Goal: Communication & Community: Answer question/provide support

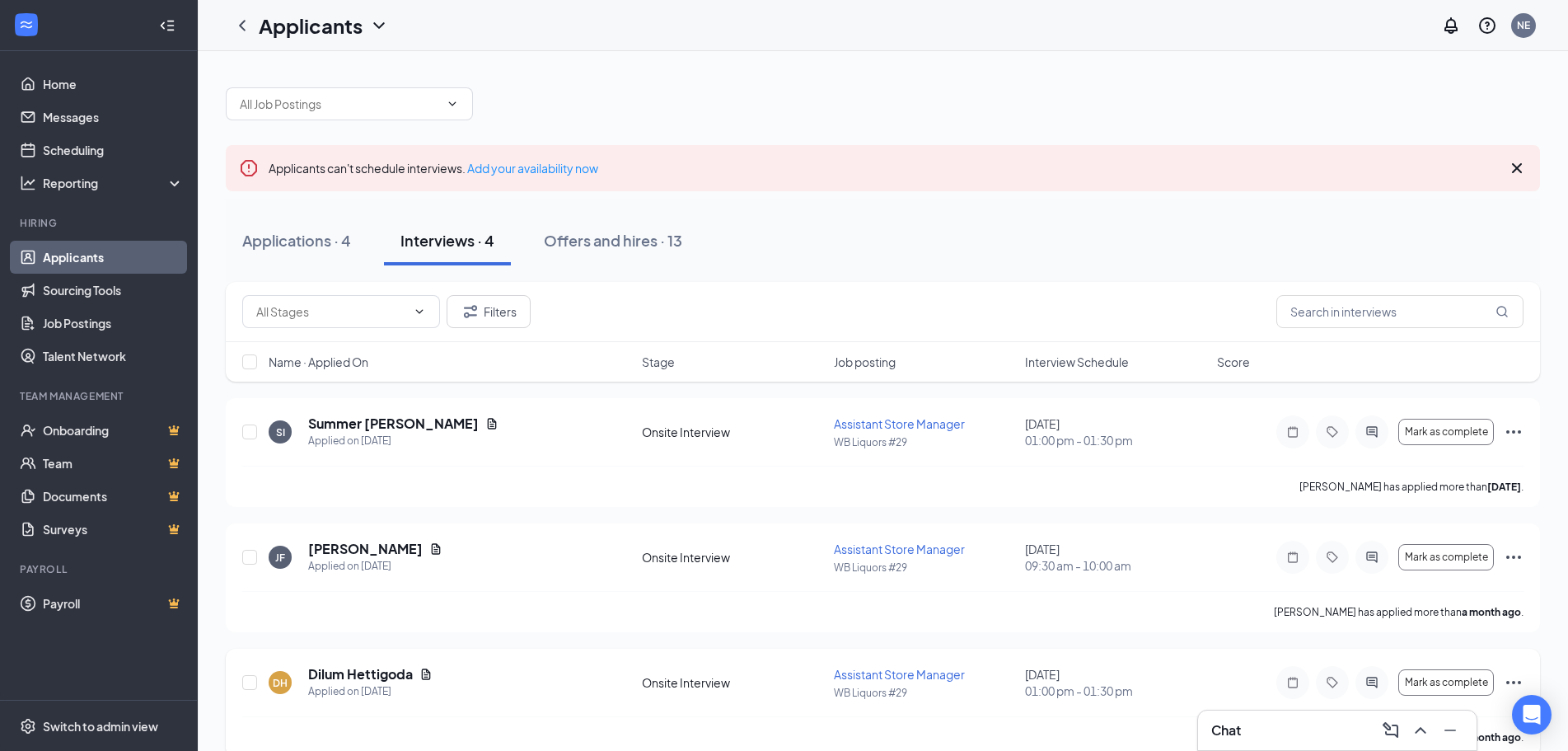
drag, startPoint x: 1257, startPoint y: 736, endPoint x: 1262, endPoint y: 688, distance: 48.3
click at [1257, 735] on div "Chat" at bounding box center [1338, 730] width 253 height 27
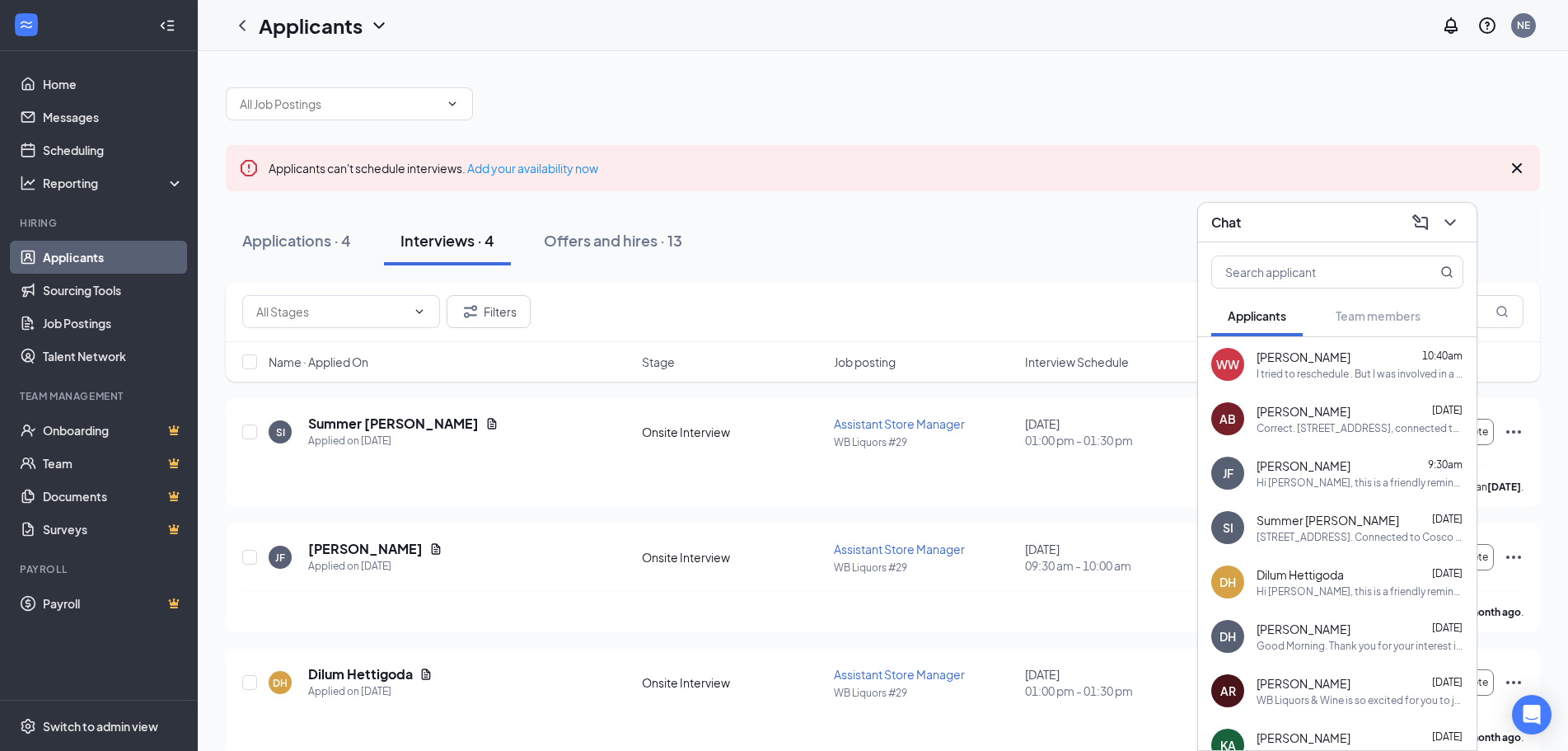
click at [1282, 369] on div "I tried to reschedule . But I was involved in a wreck this morning taking my so…" at bounding box center [1360, 374] width 207 height 14
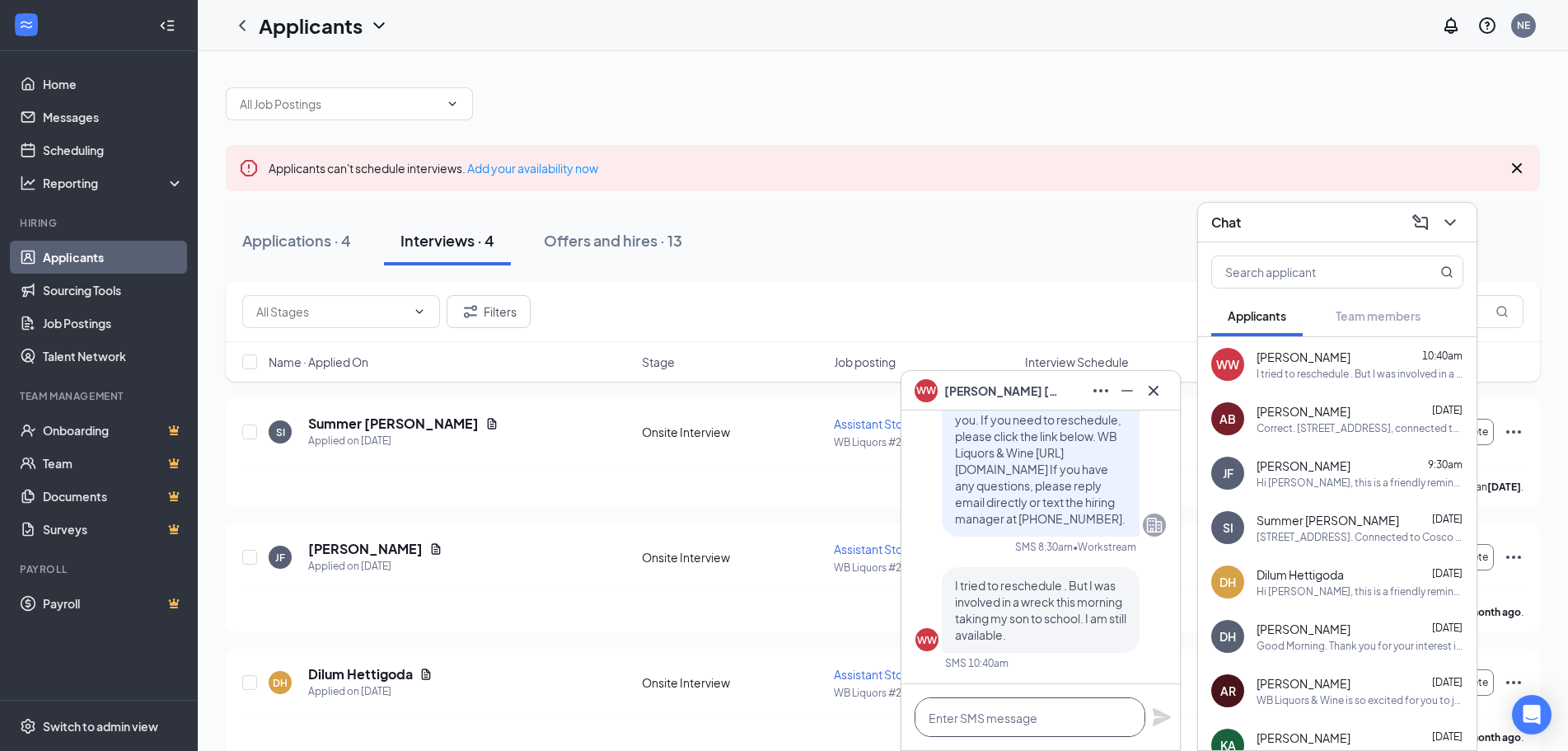
click at [972, 717] on textarea at bounding box center [1030, 717] width 231 height 40
type textarea "s"
click at [1014, 721] on textarea "Sorry for the dalay in repson" at bounding box center [1030, 717] width 231 height 40
click at [1081, 726] on textarea "Sorry for the delay in repson" at bounding box center [1030, 717] width 231 height 40
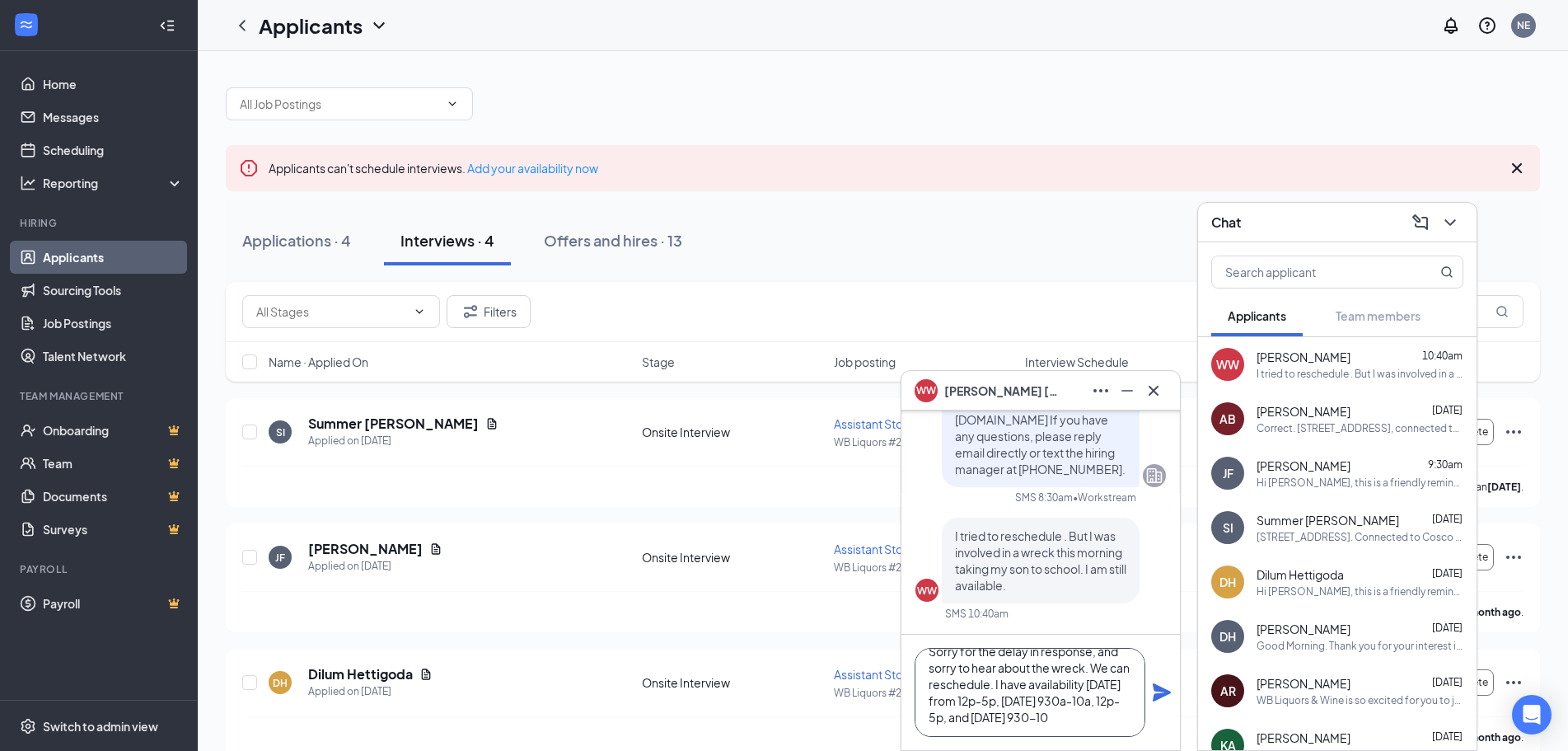
scroll to position [34, 0]
type textarea "Sorry for the delay in response, and sorry to hear about the wreck. We can resc…"
click at [1165, 689] on icon "Plane" at bounding box center [1162, 692] width 18 height 18
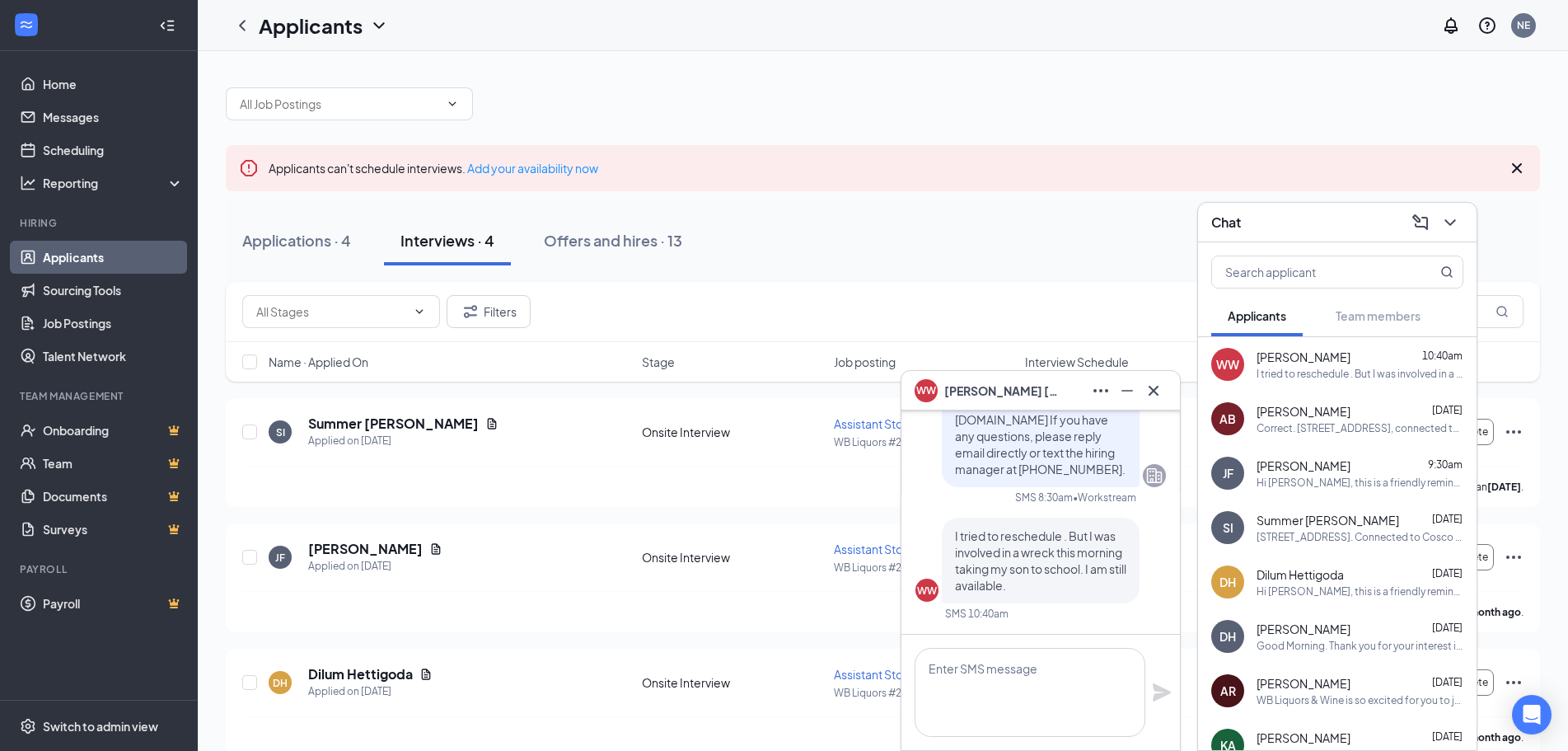
scroll to position [0, 0]
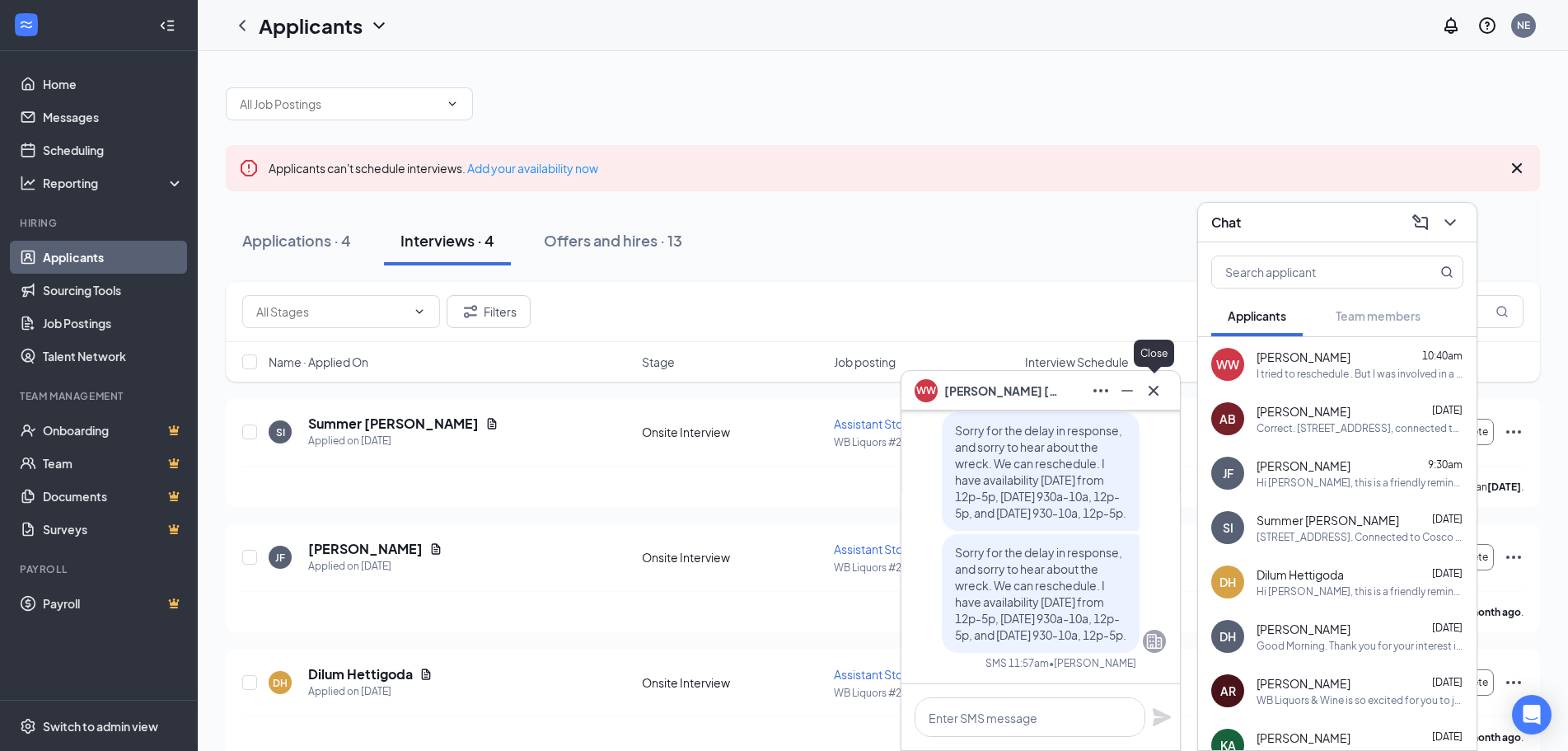
click at [1161, 394] on icon "Cross" at bounding box center [1153, 390] width 20 height 20
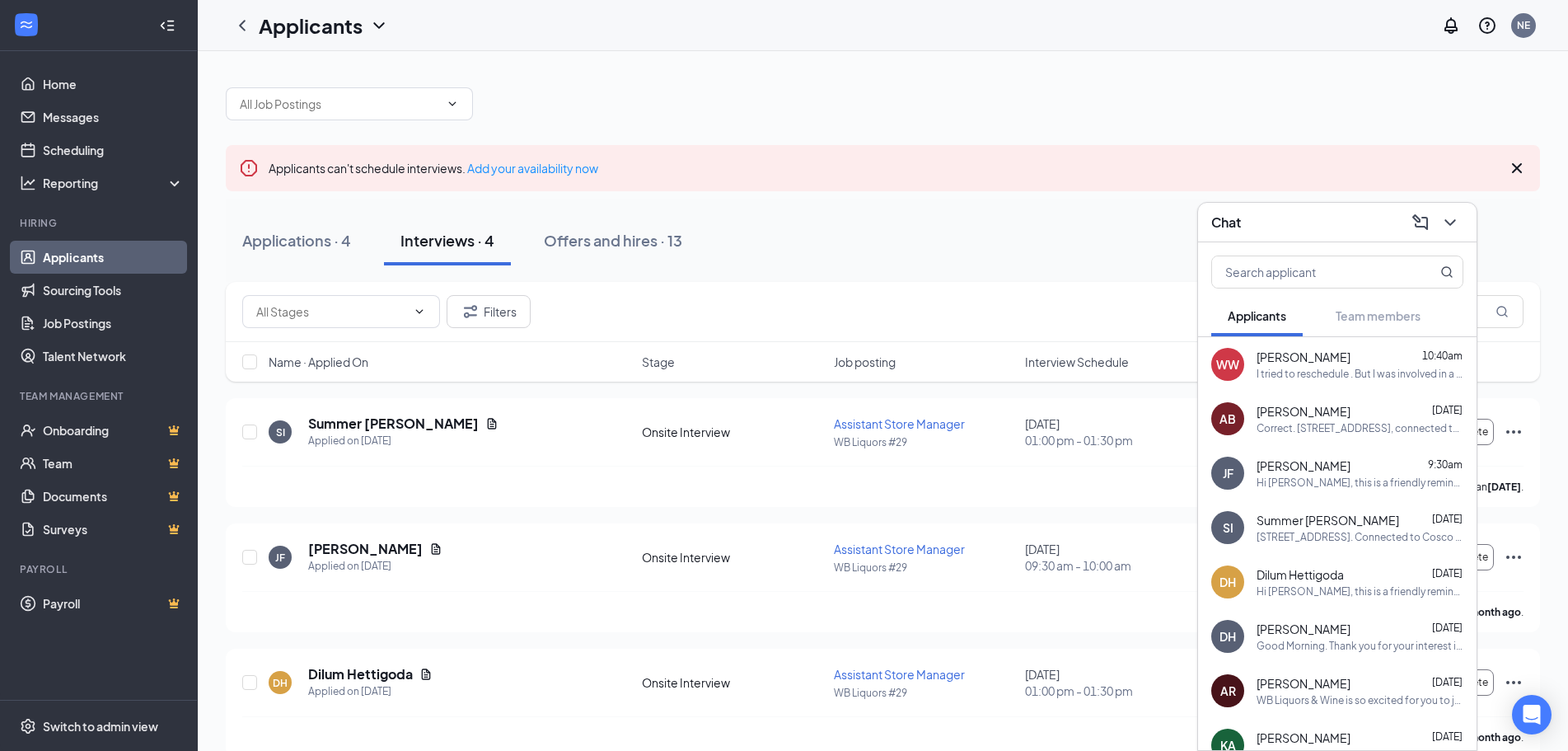
click at [1321, 231] on div "Chat" at bounding box center [1338, 223] width 253 height 26
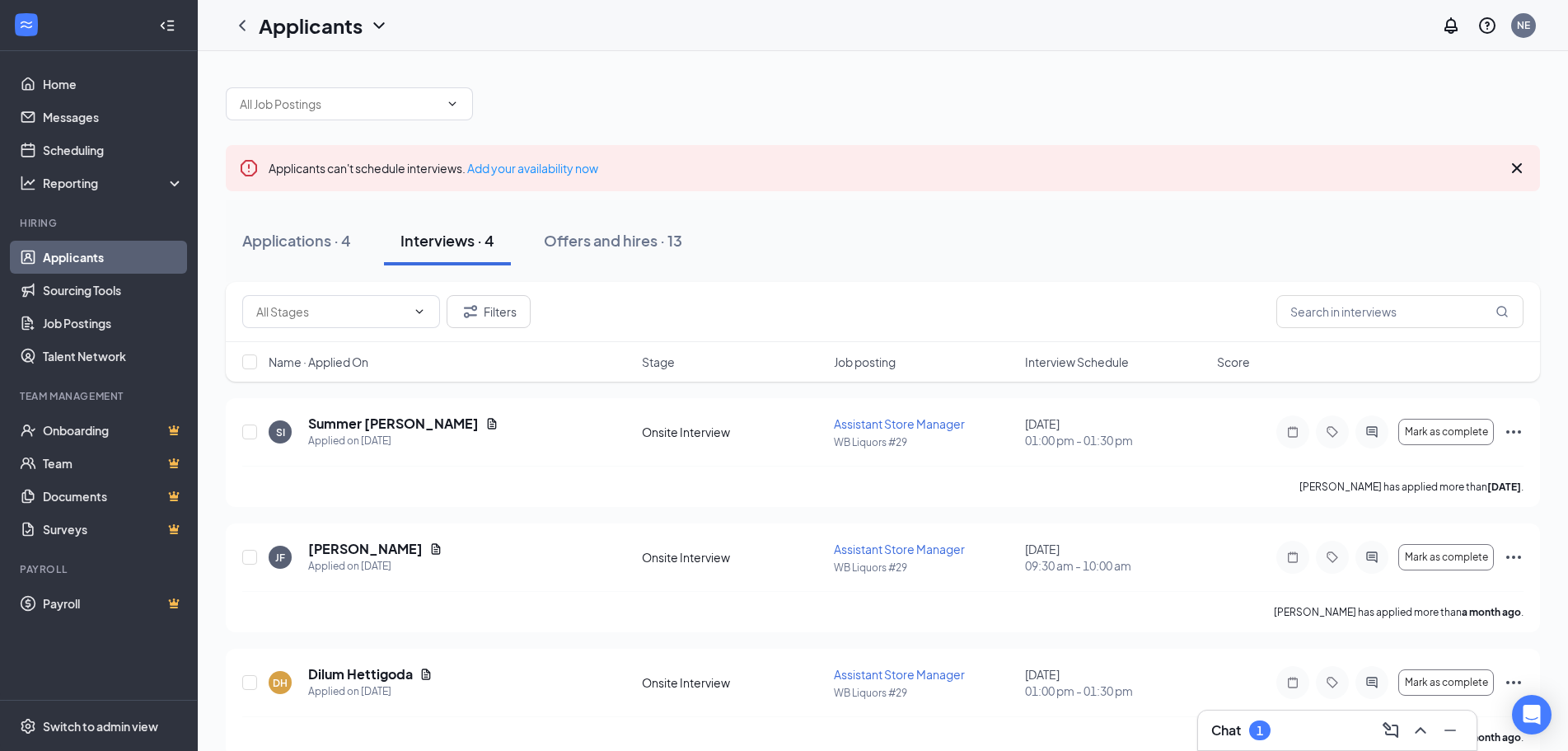
click at [1271, 730] on div "1" at bounding box center [1260, 730] width 21 height 20
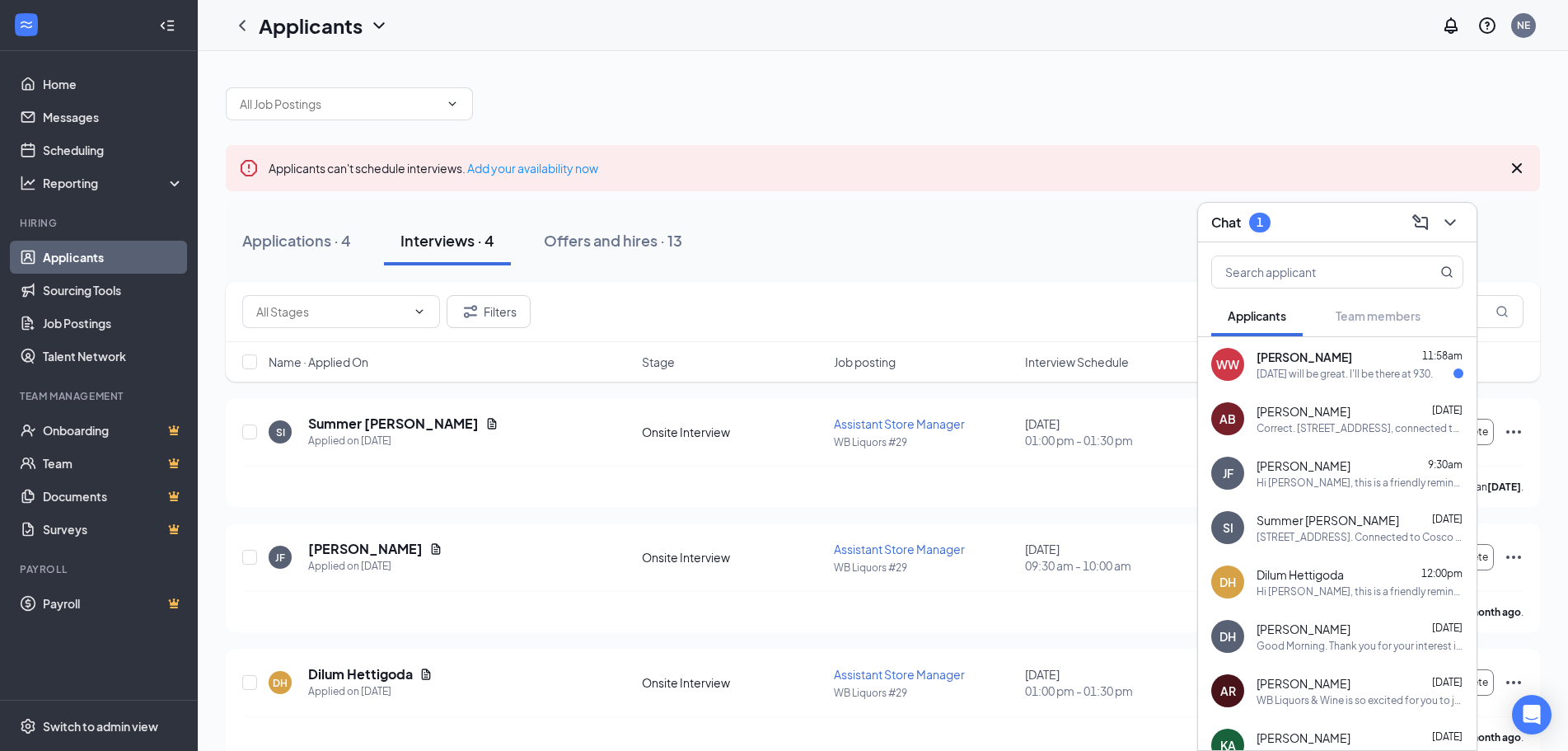
click at [1301, 382] on div "WW [PERSON_NAME] 11:58am [DATE] will be great. I'll be there at 930." at bounding box center [1338, 363] width 278 height 54
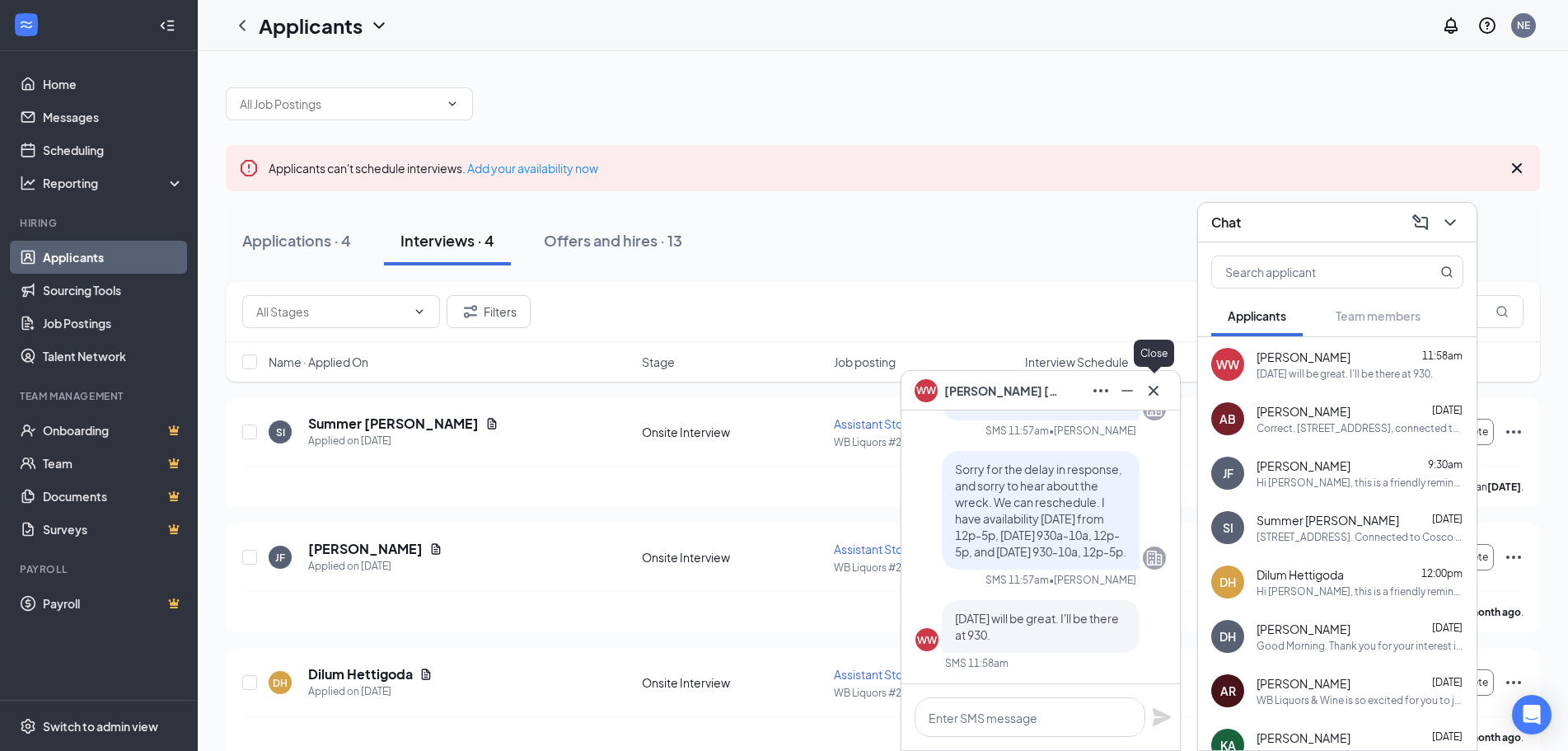
drag, startPoint x: 1155, startPoint y: 386, endPoint x: 1187, endPoint y: 367, distance: 37.2
click at [1156, 386] on icon "Cross" at bounding box center [1153, 390] width 20 height 20
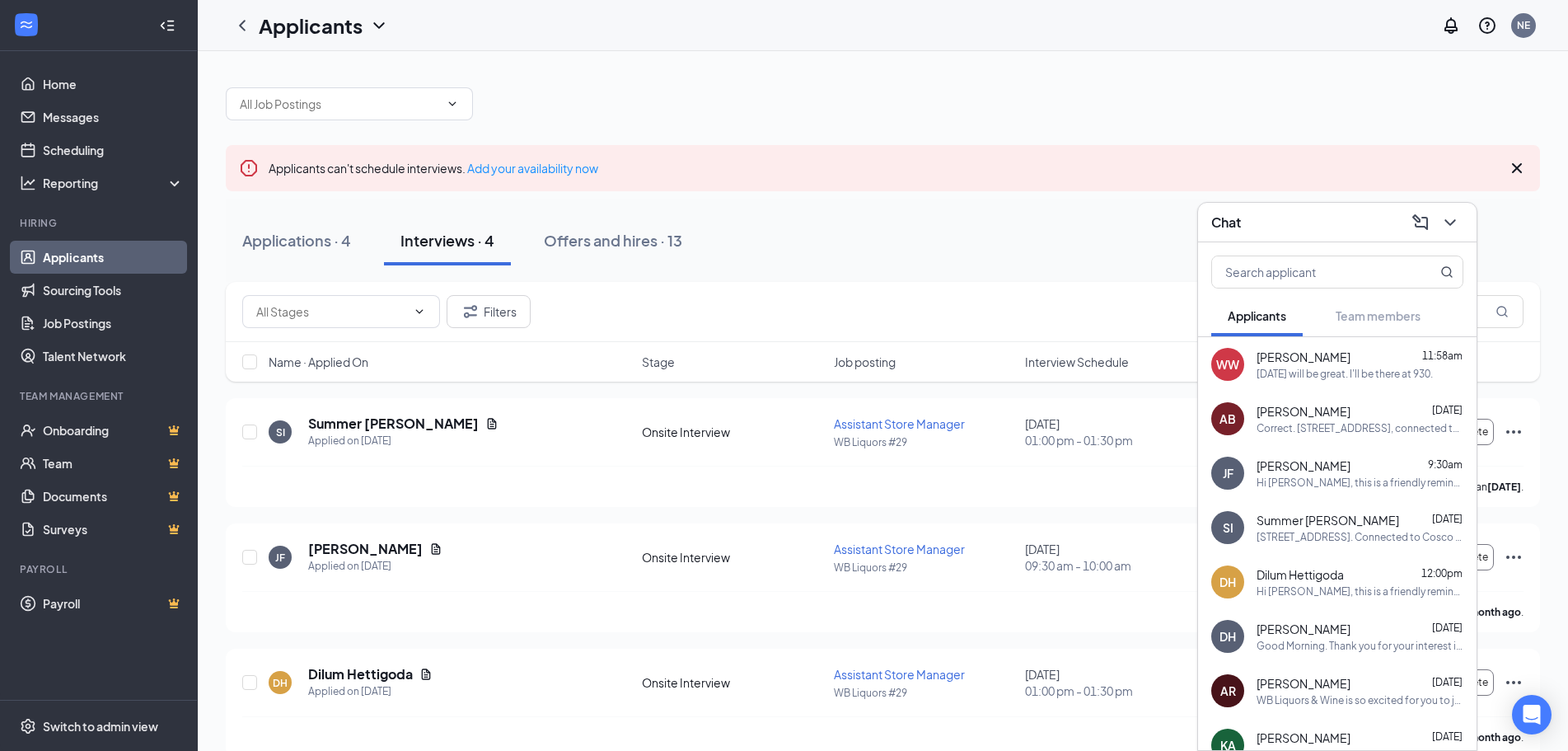
click at [1272, 232] on div "Chat" at bounding box center [1338, 223] width 253 height 26
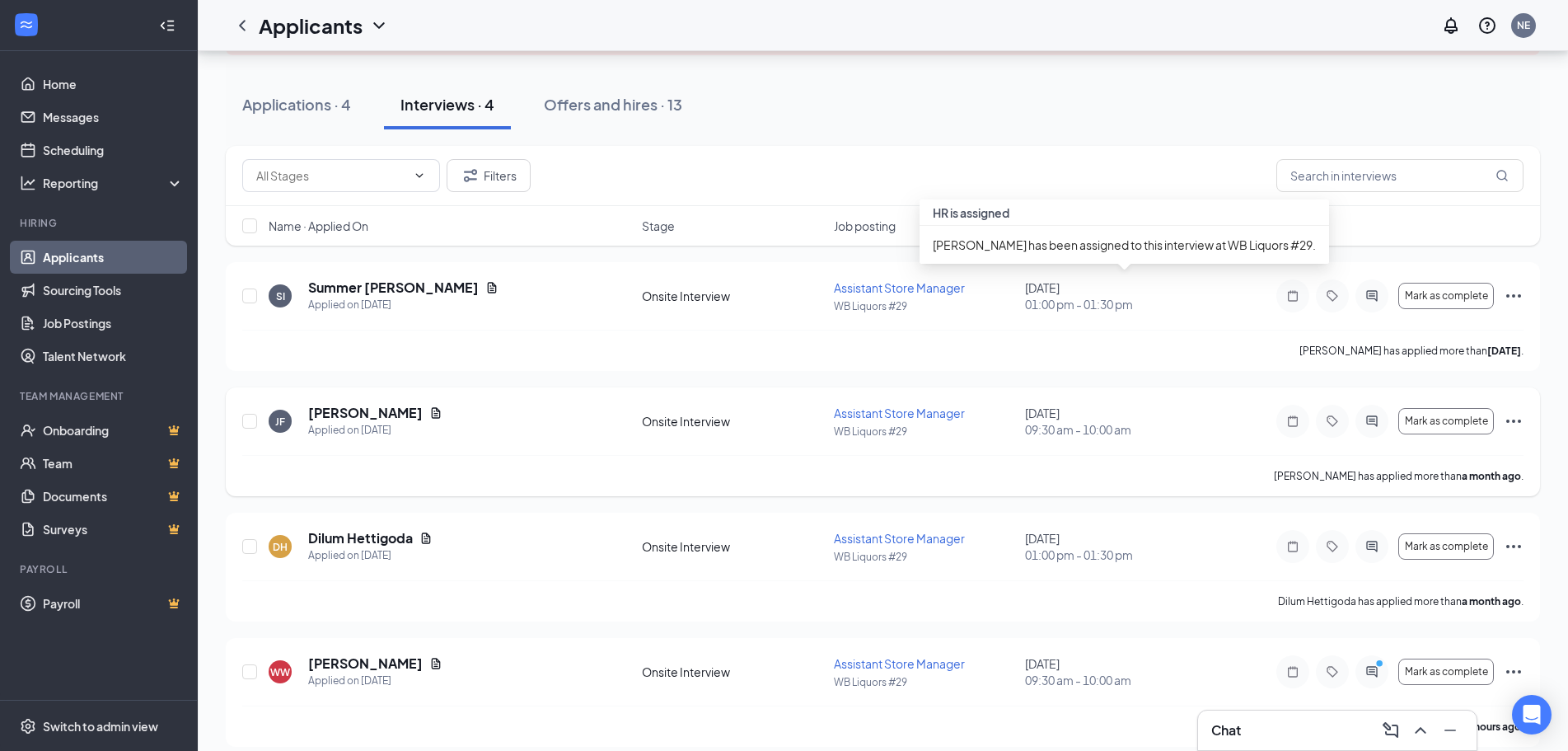
scroll to position [151, 0]
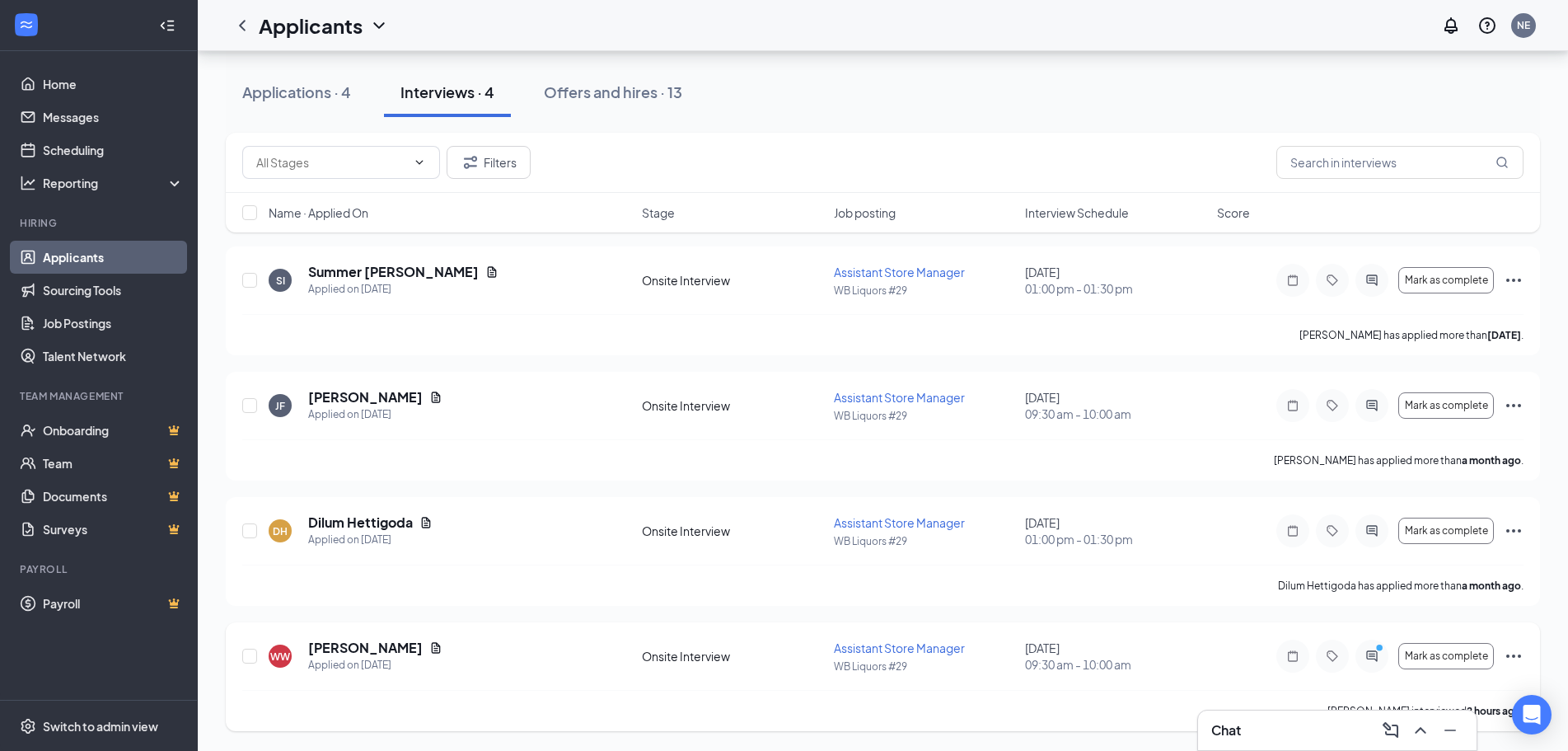
click at [1516, 653] on icon "Ellipses" at bounding box center [1514, 656] width 20 height 20
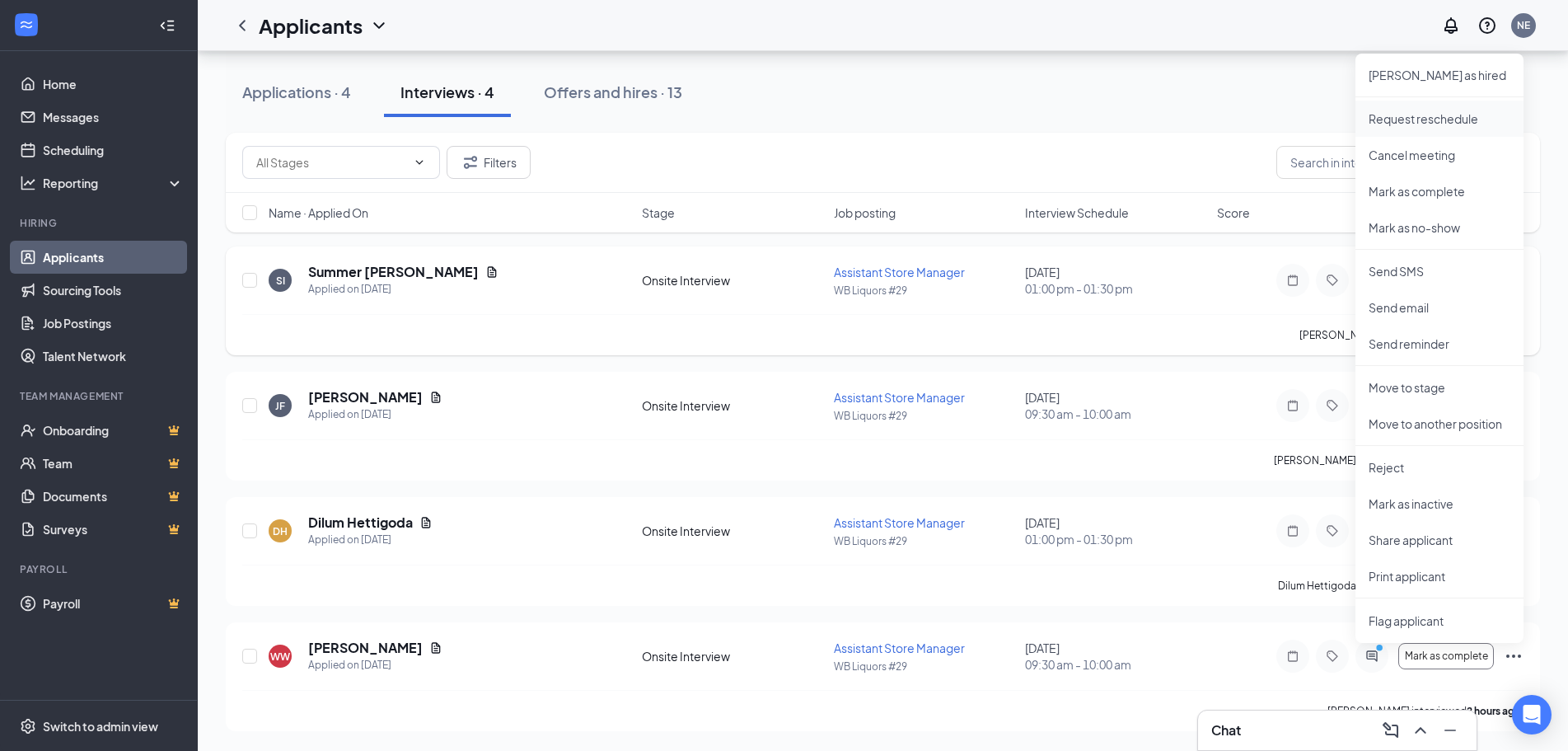
click at [1427, 131] on li "Request reschedule" at bounding box center [1440, 119] width 168 height 36
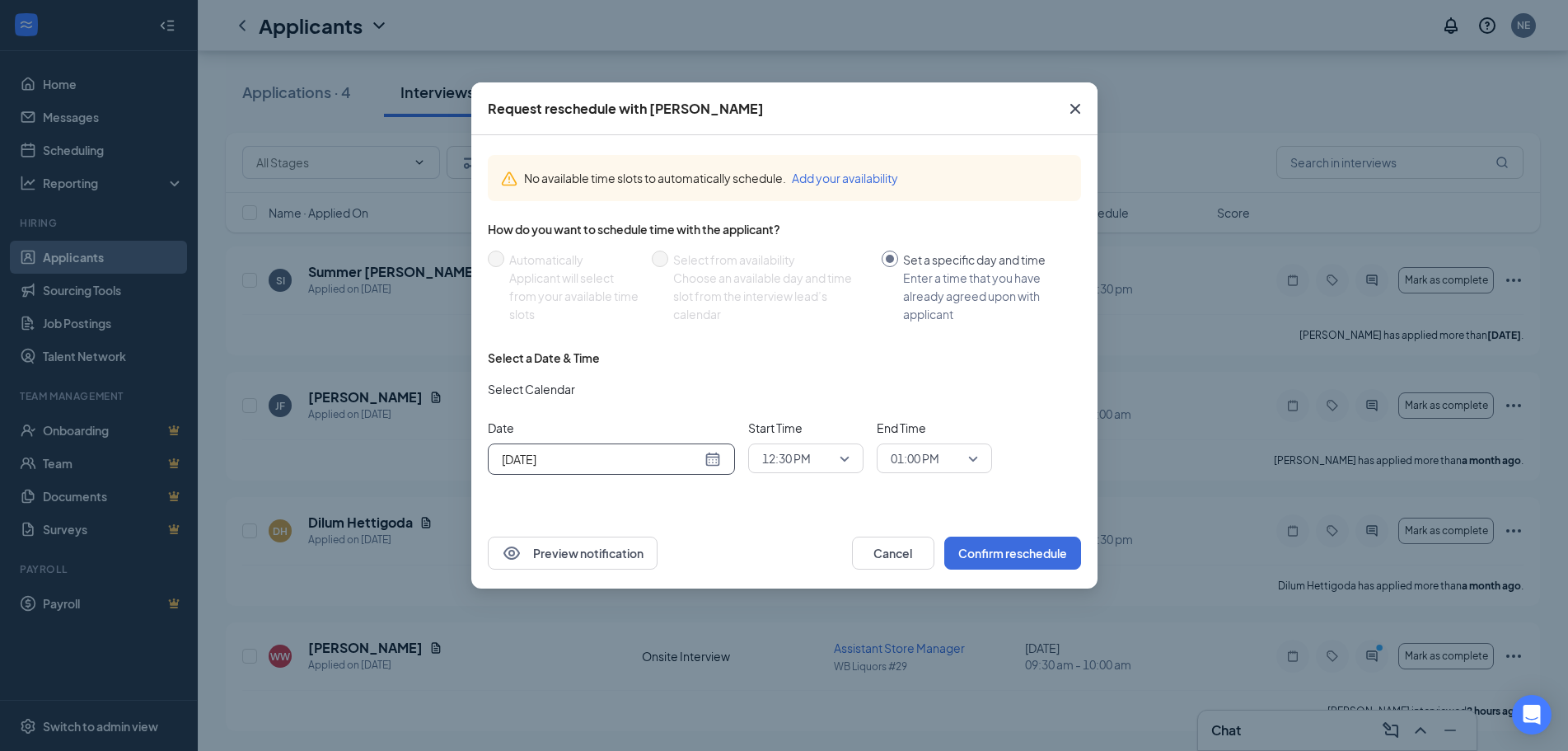
click at [549, 465] on input "[DATE]" at bounding box center [601, 459] width 199 height 18
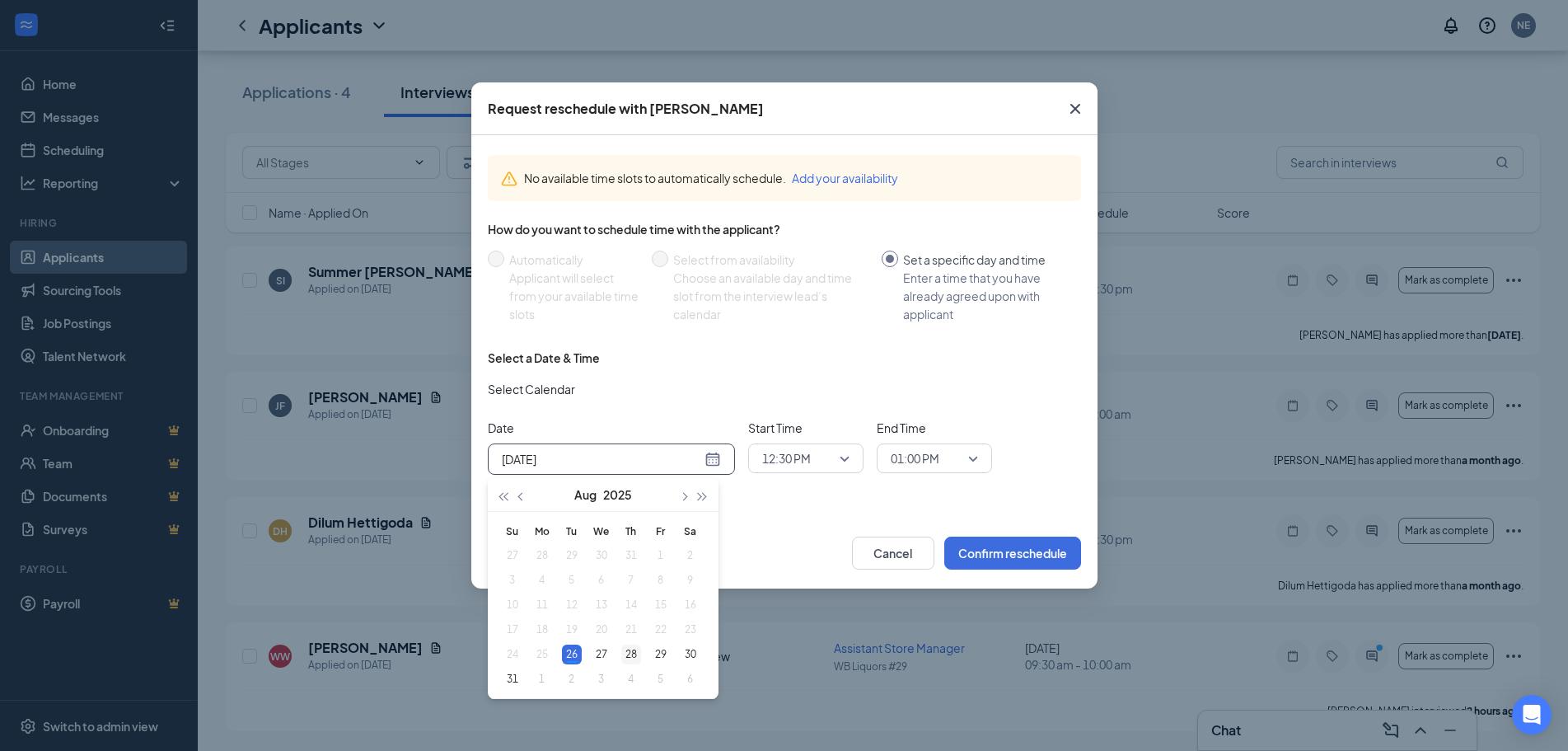
type input "[DATE]"
click at [635, 654] on div "28" at bounding box center [631, 654] width 20 height 20
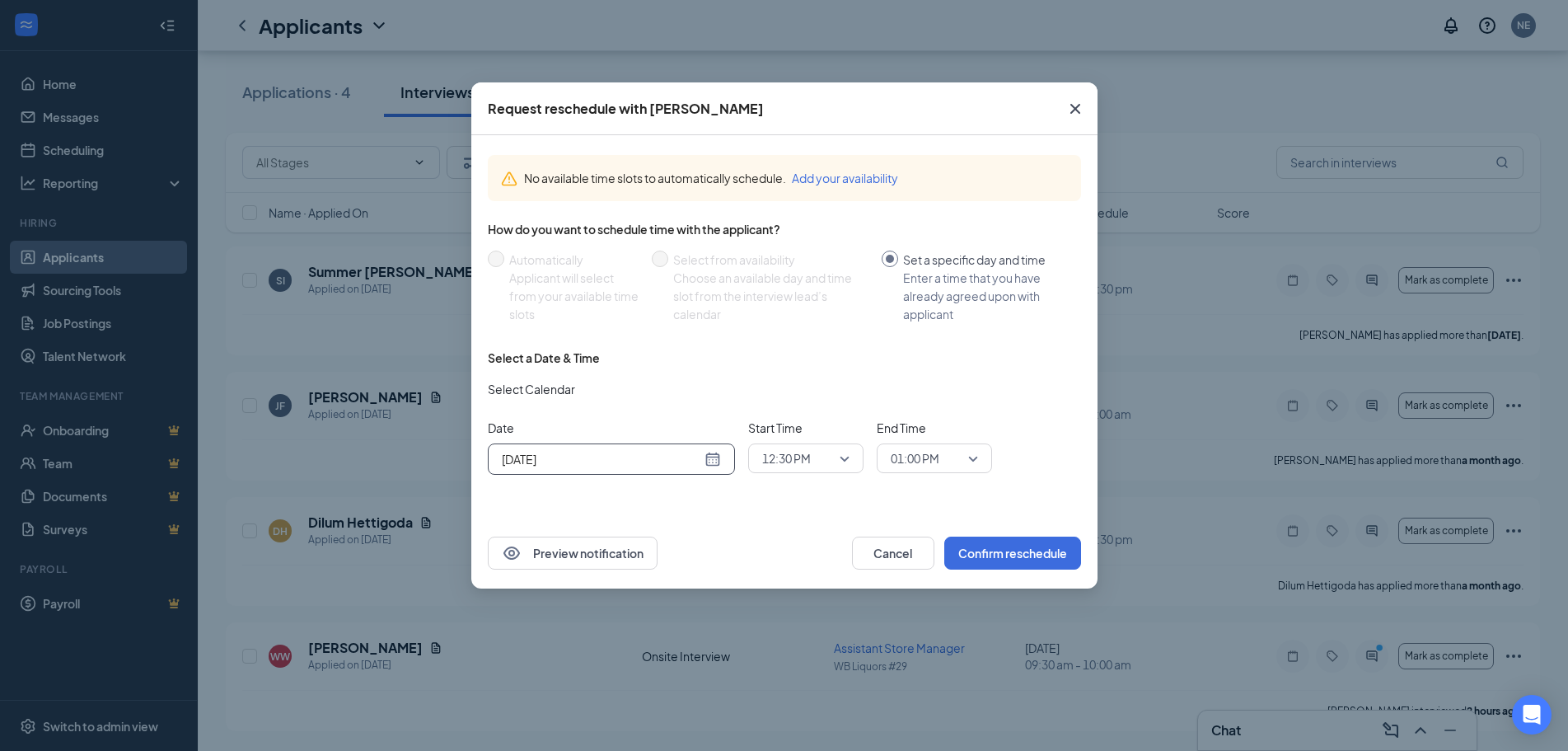
click at [800, 454] on span "12:30 PM" at bounding box center [786, 458] width 49 height 25
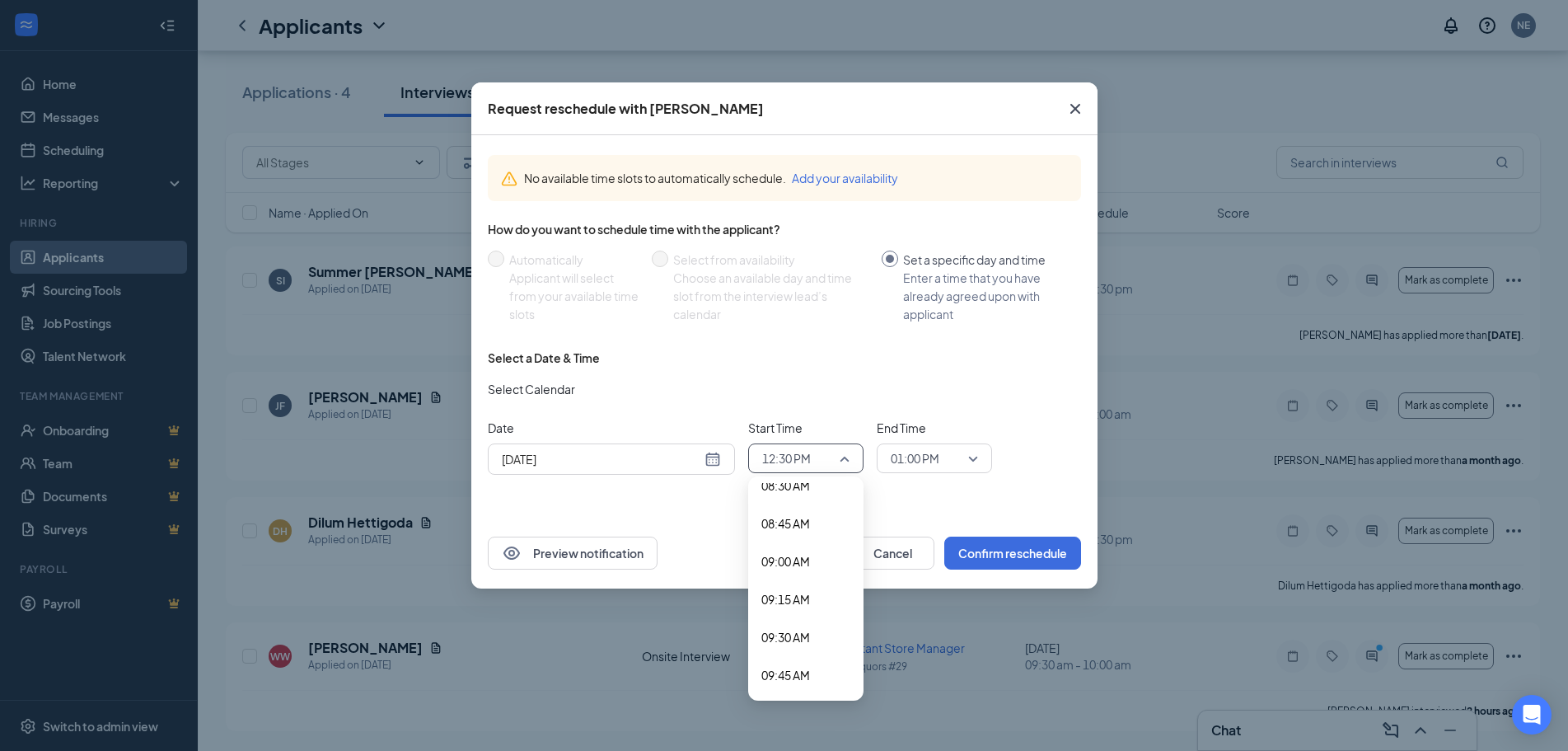
scroll to position [1312, 0]
click at [785, 634] on span "09:30 AM" at bounding box center [785, 630] width 49 height 18
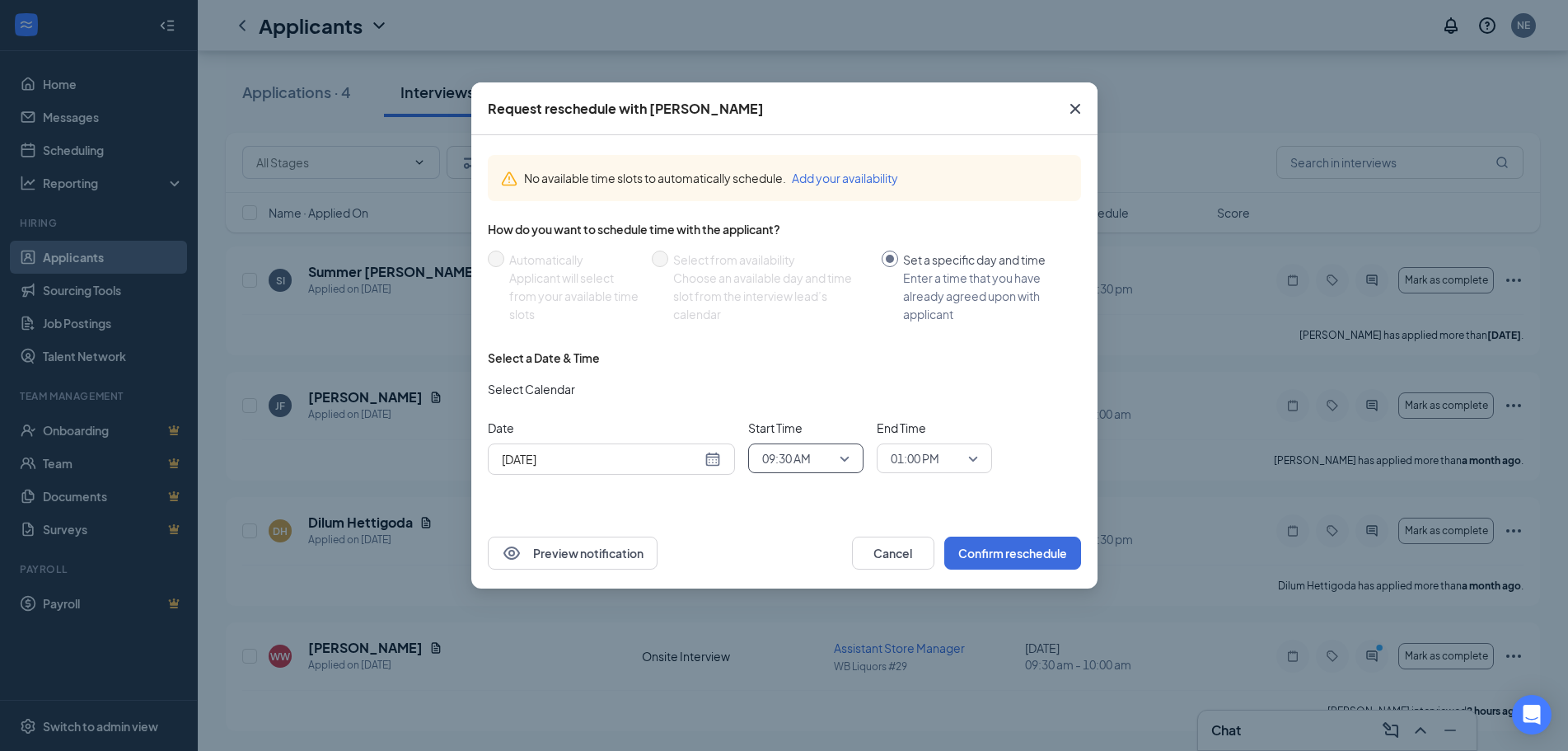
click at [921, 443] on div "01:00 PM" at bounding box center [935, 458] width 115 height 30
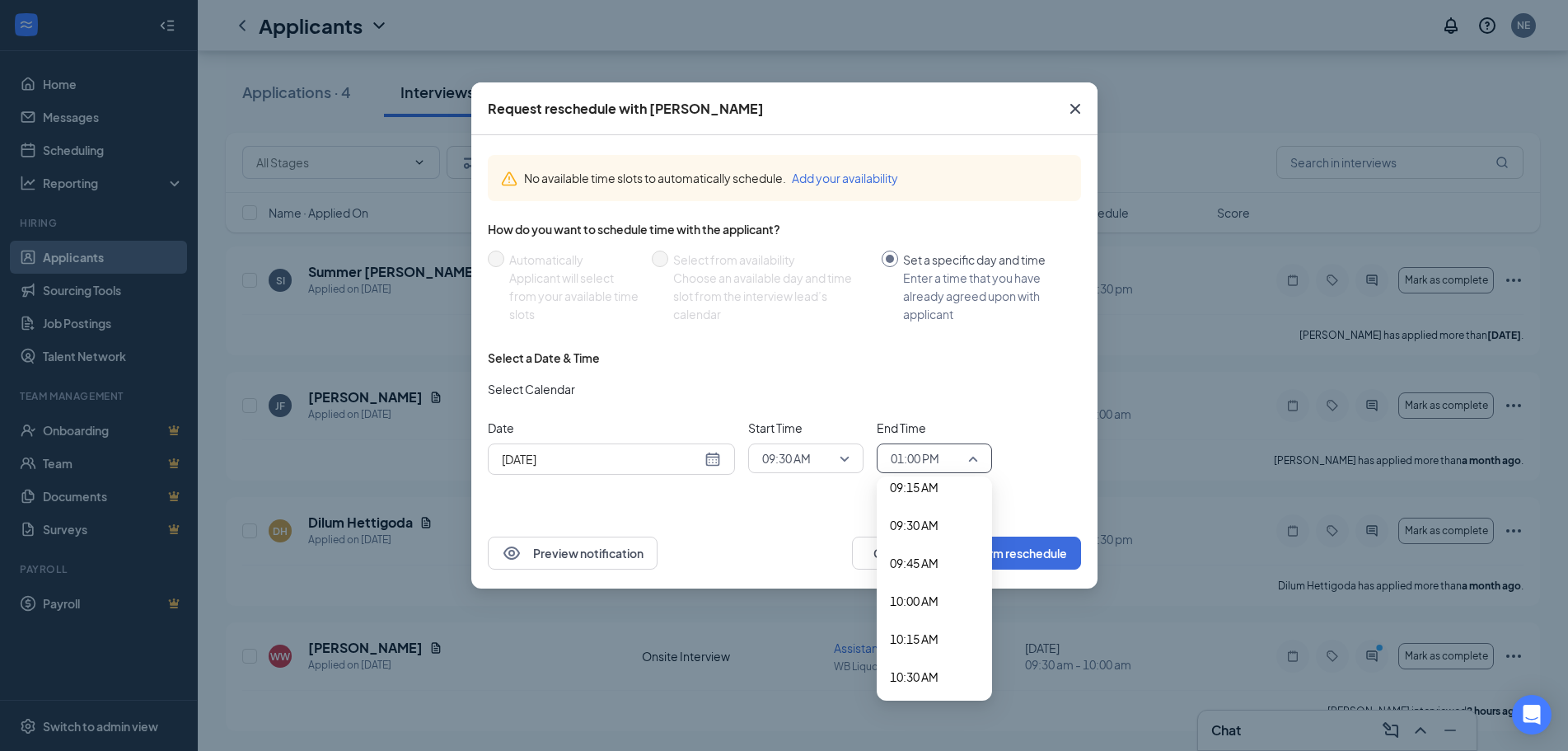
scroll to position [1388, 0]
click at [911, 626] on span "10:00 AM" at bounding box center [914, 630] width 49 height 18
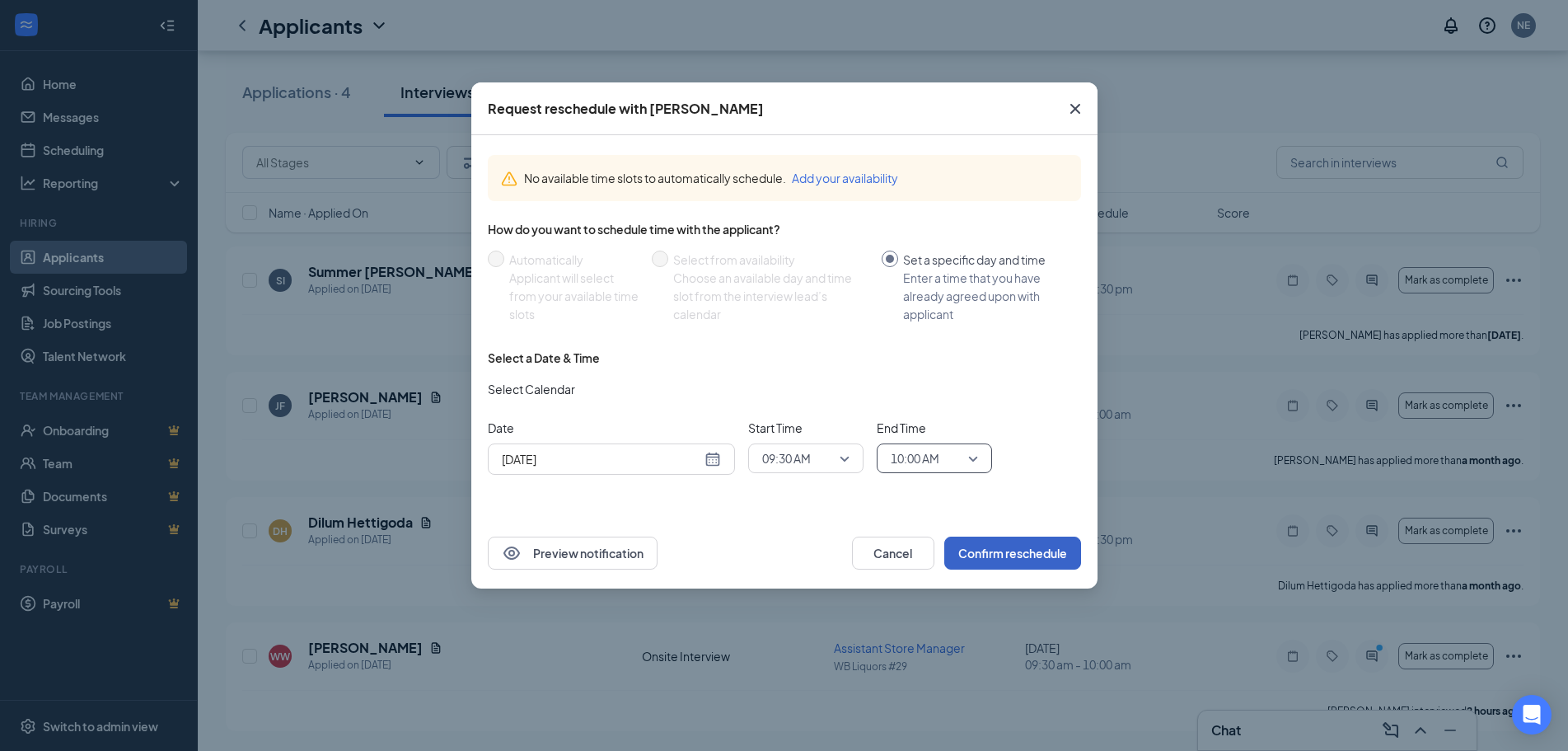
click at [1040, 550] on button "Confirm reschedule" at bounding box center [1012, 553] width 137 height 33
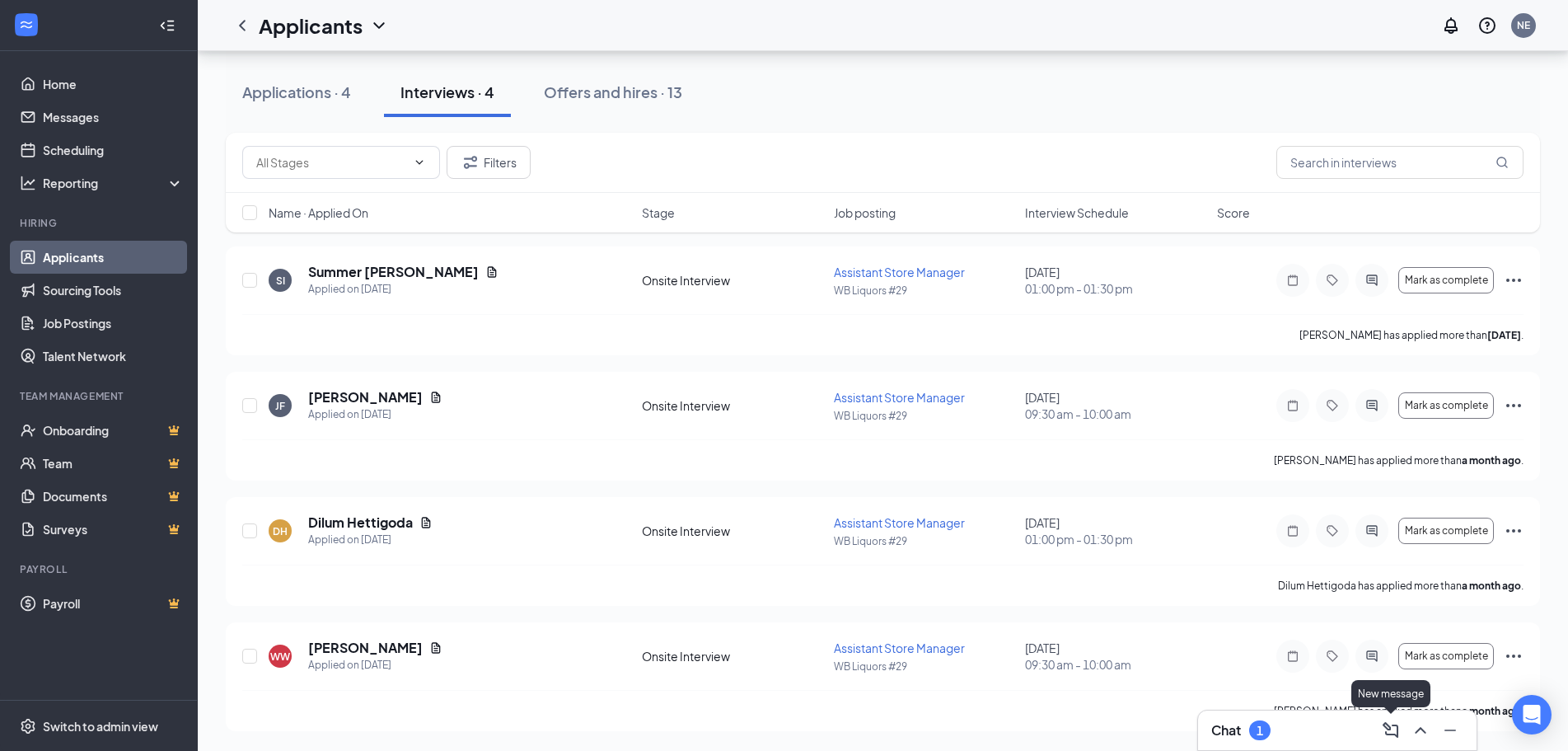
click at [1327, 730] on div "Chat 1" at bounding box center [1338, 730] width 253 height 27
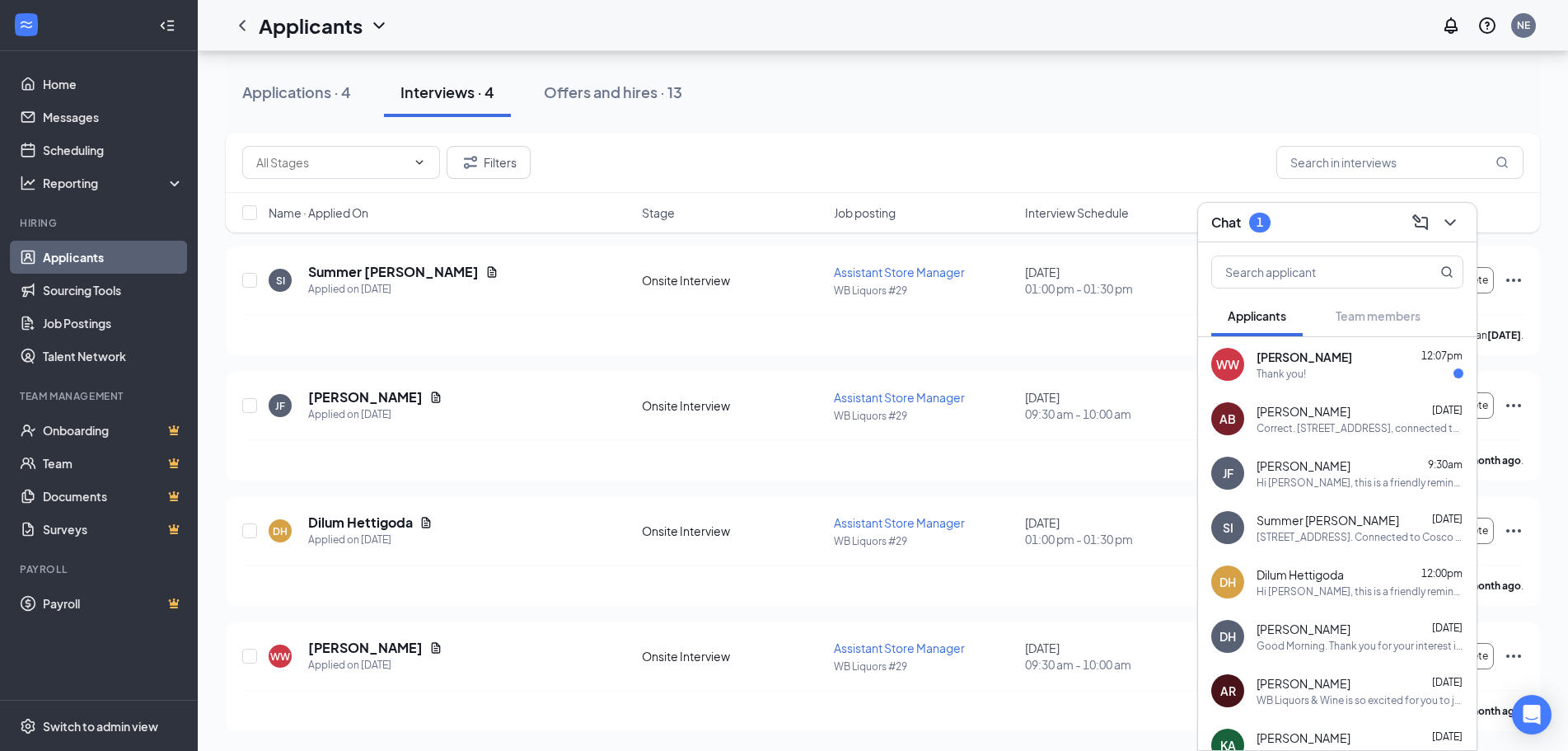
click at [1306, 379] on div "Thank you!" at bounding box center [1360, 374] width 207 height 14
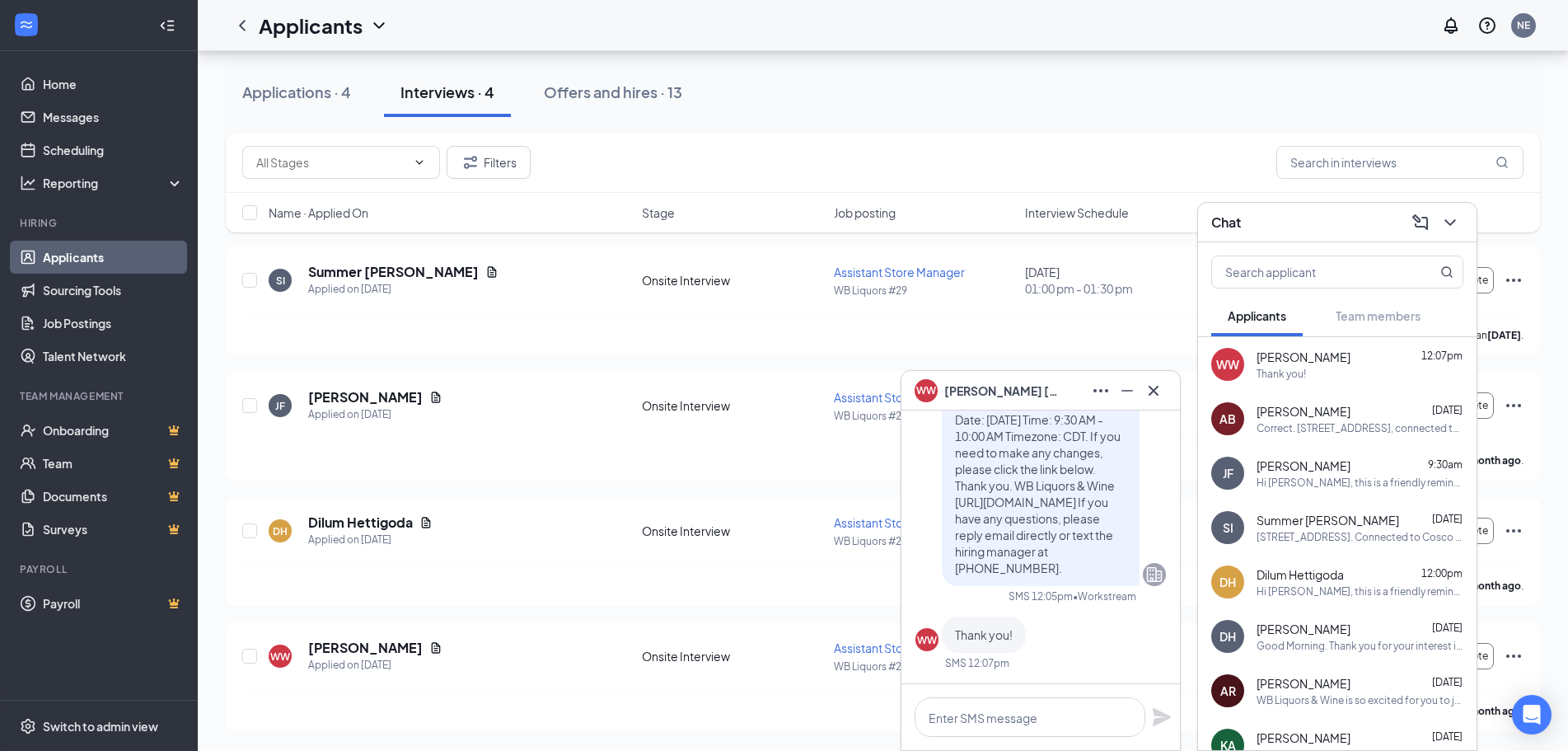
click at [1303, 422] on div "Correct. [STREET_ADDRESS], connected to [GEOGRAPHIC_DATA], but have a separate …" at bounding box center [1360, 428] width 207 height 14
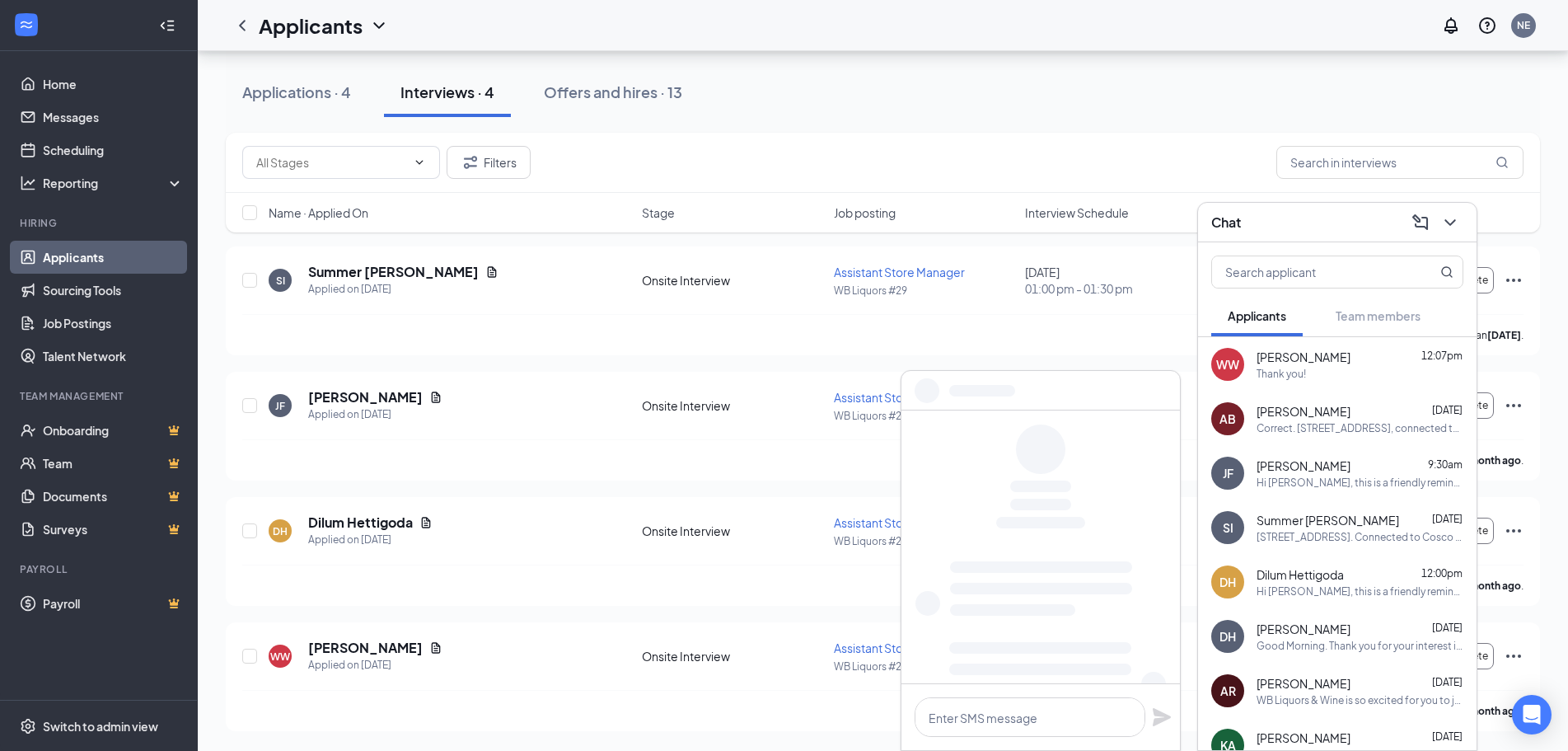
click at [1293, 363] on span "[PERSON_NAME]" at bounding box center [1303, 357] width 94 height 16
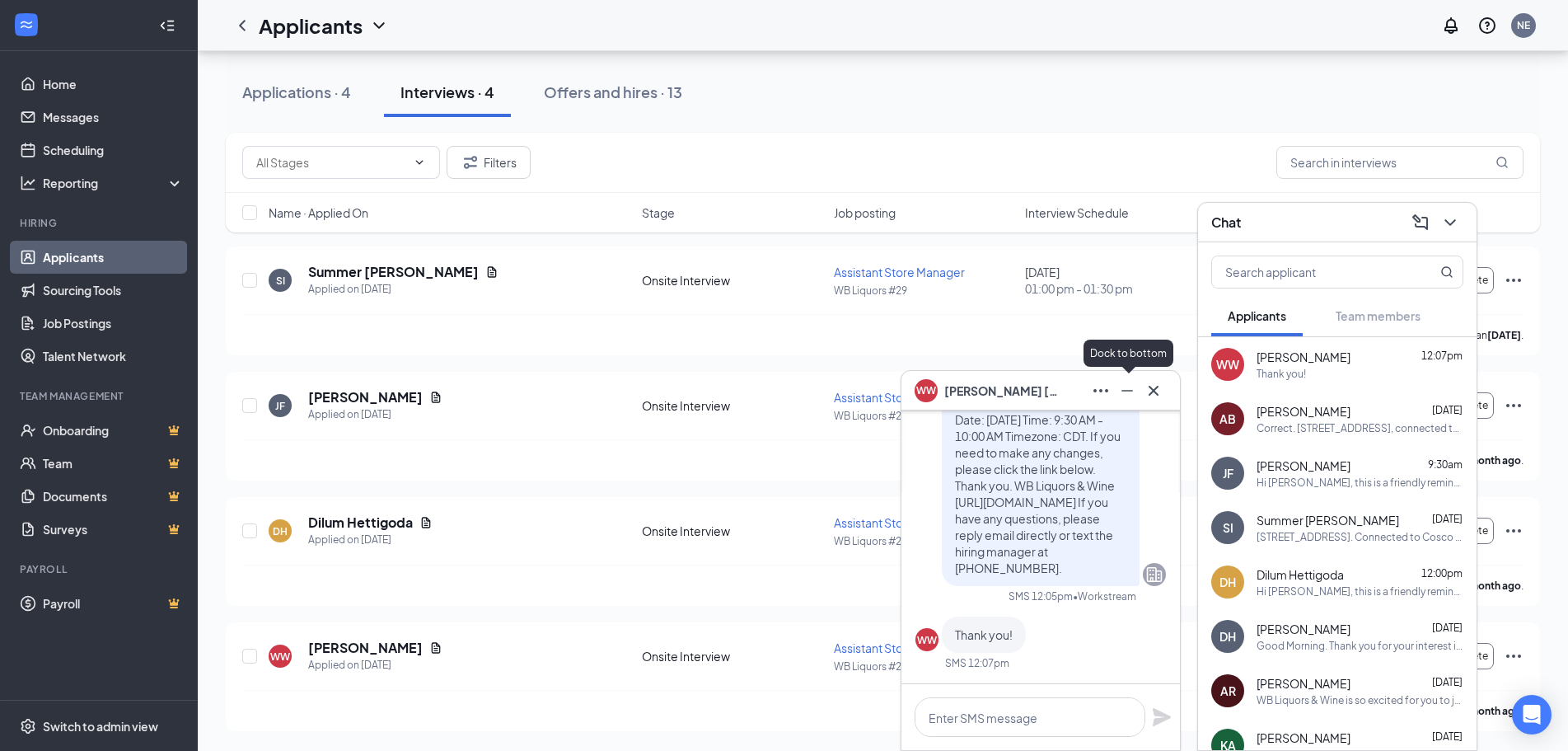
click at [1153, 391] on icon "Cross" at bounding box center [1154, 390] width 10 height 10
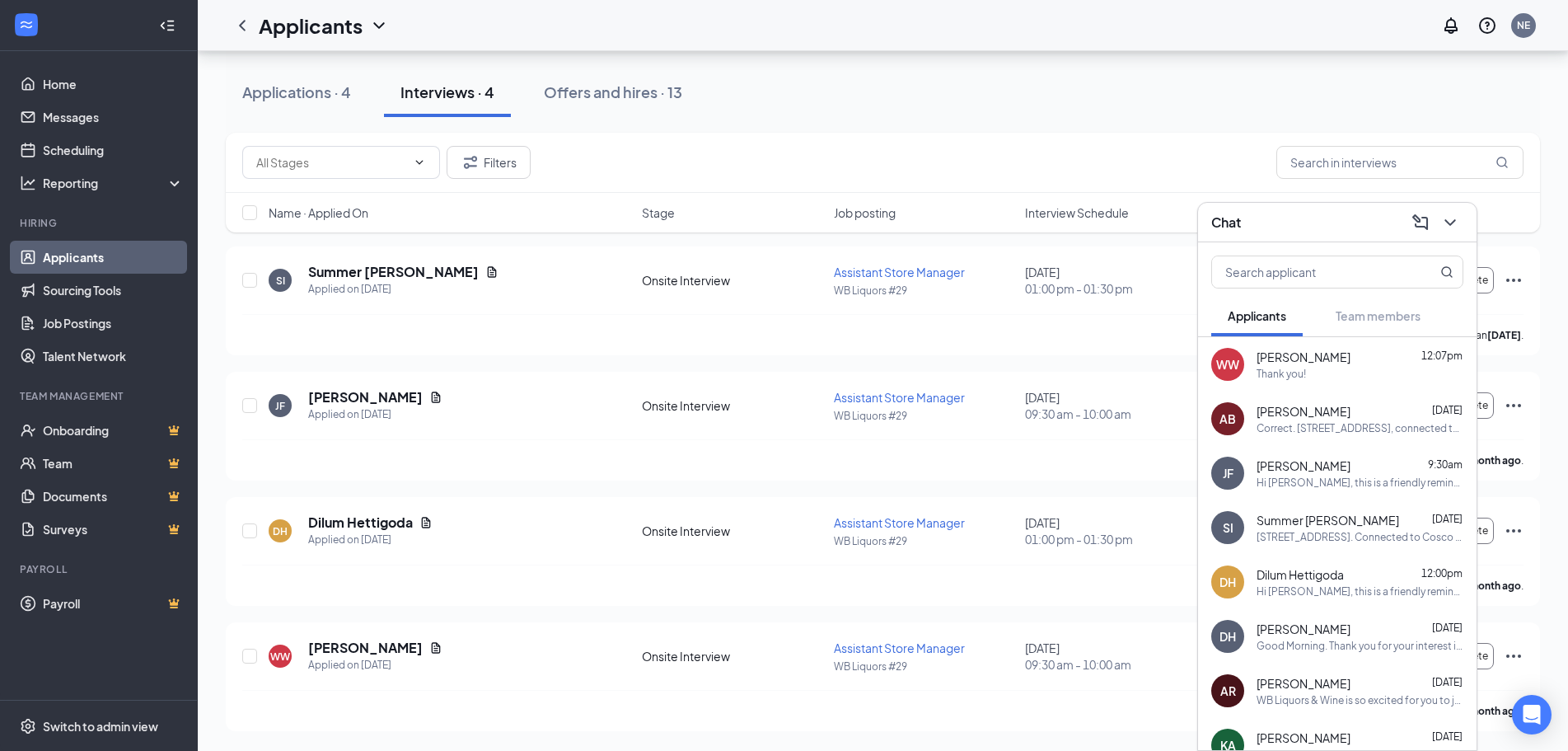
click at [1457, 222] on icon "ChevronDown" at bounding box center [1450, 222] width 20 height 20
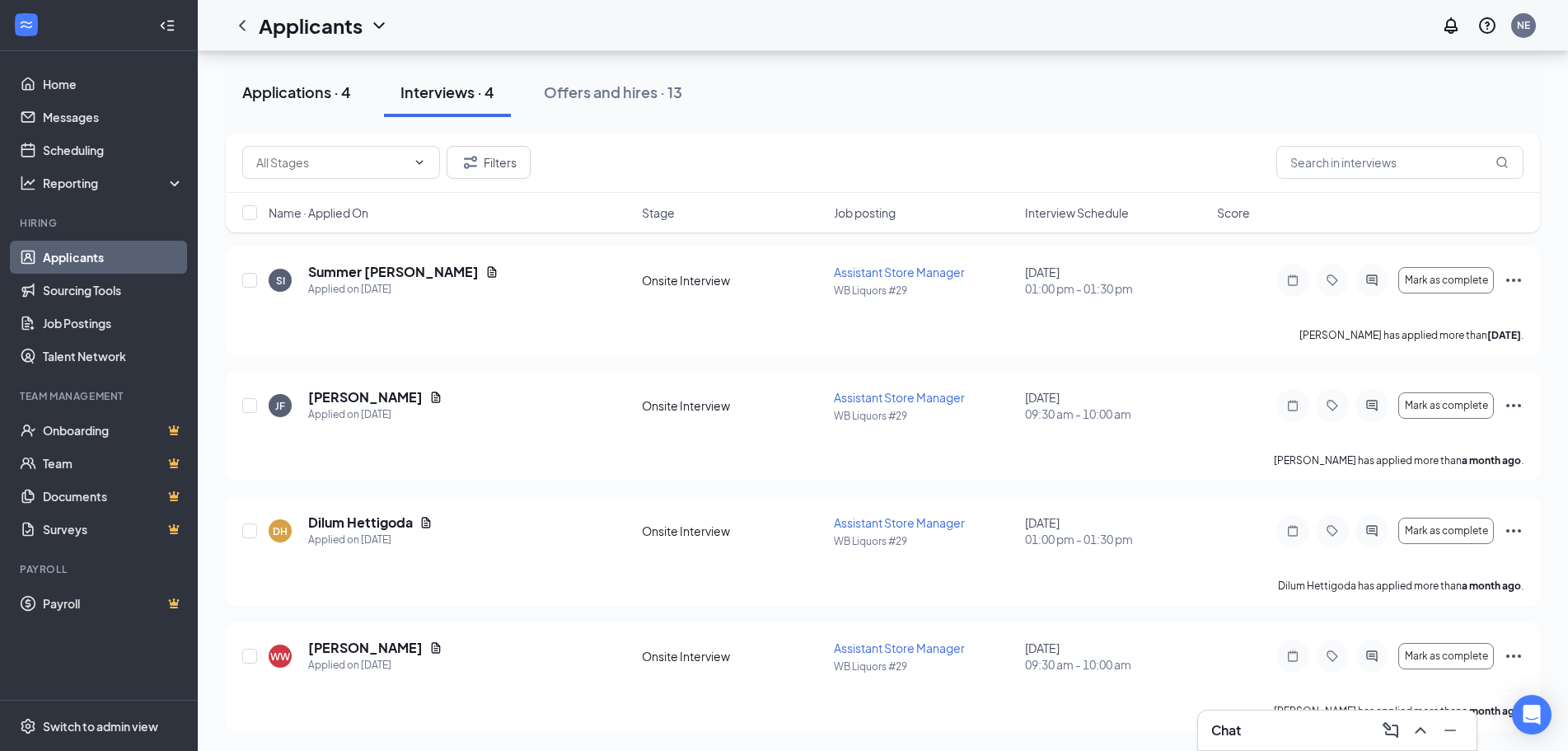
click at [289, 90] on div "Applications · 4" at bounding box center [296, 92] width 109 height 21
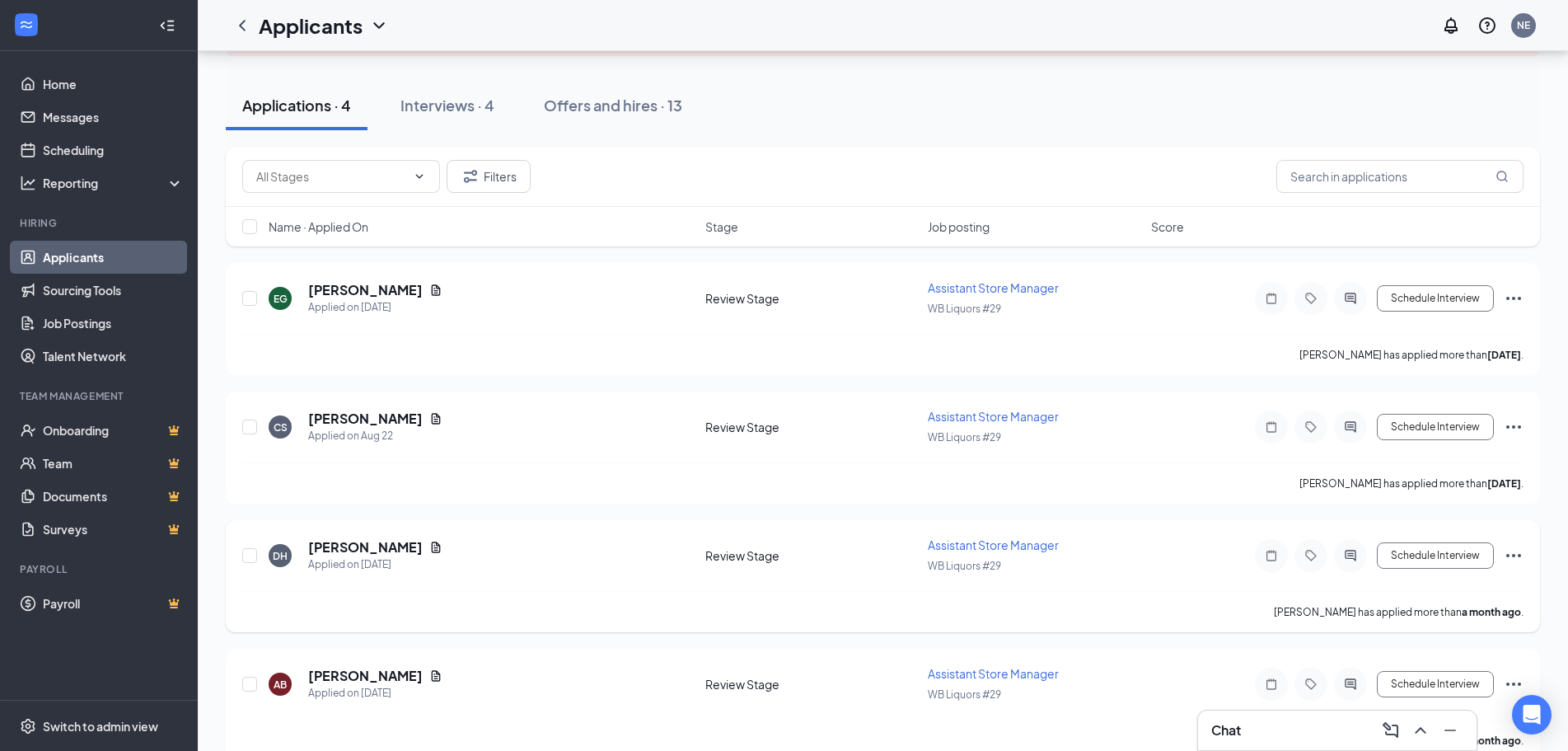
scroll to position [165, 0]
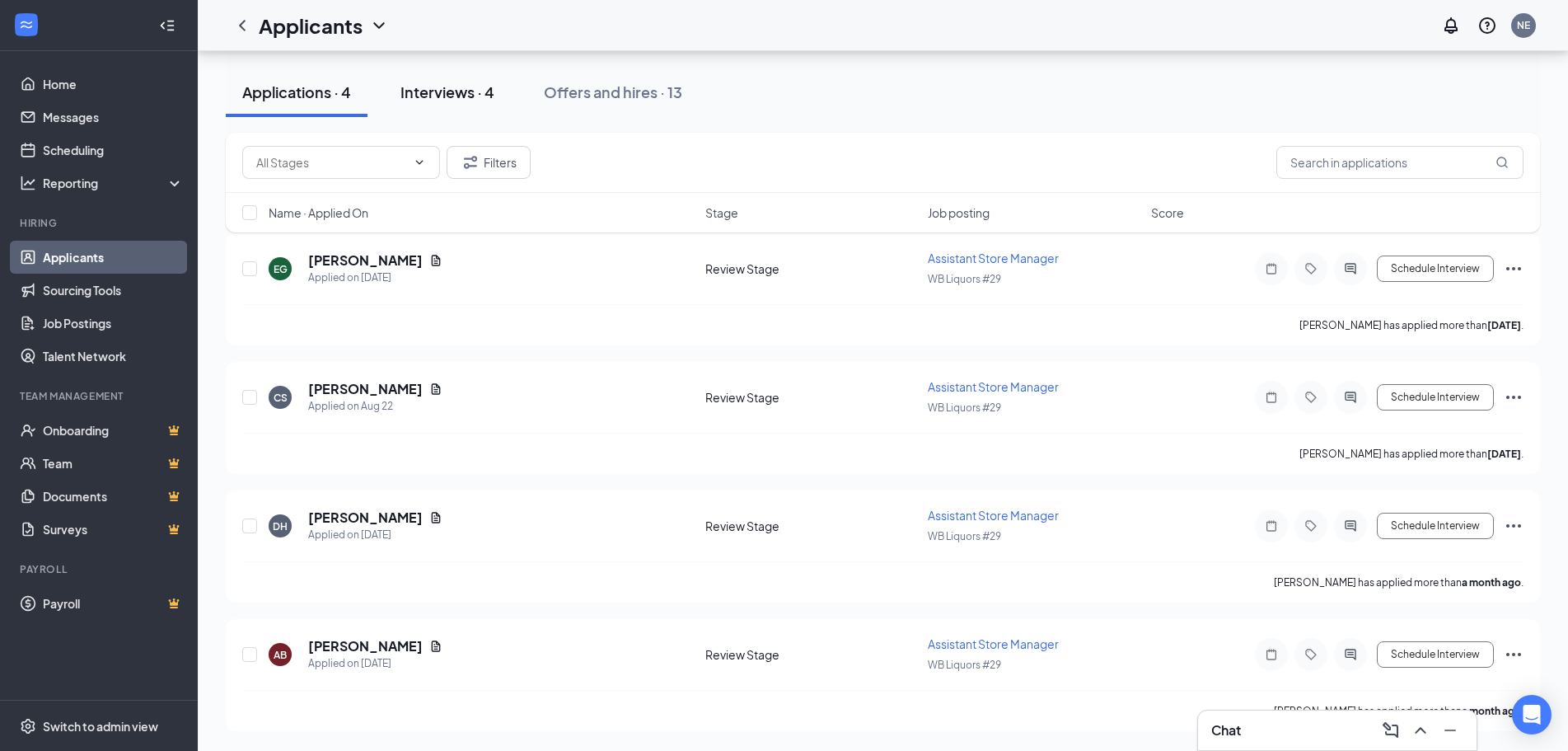
click at [430, 95] on div "Interviews · 4" at bounding box center [447, 92] width 94 height 21
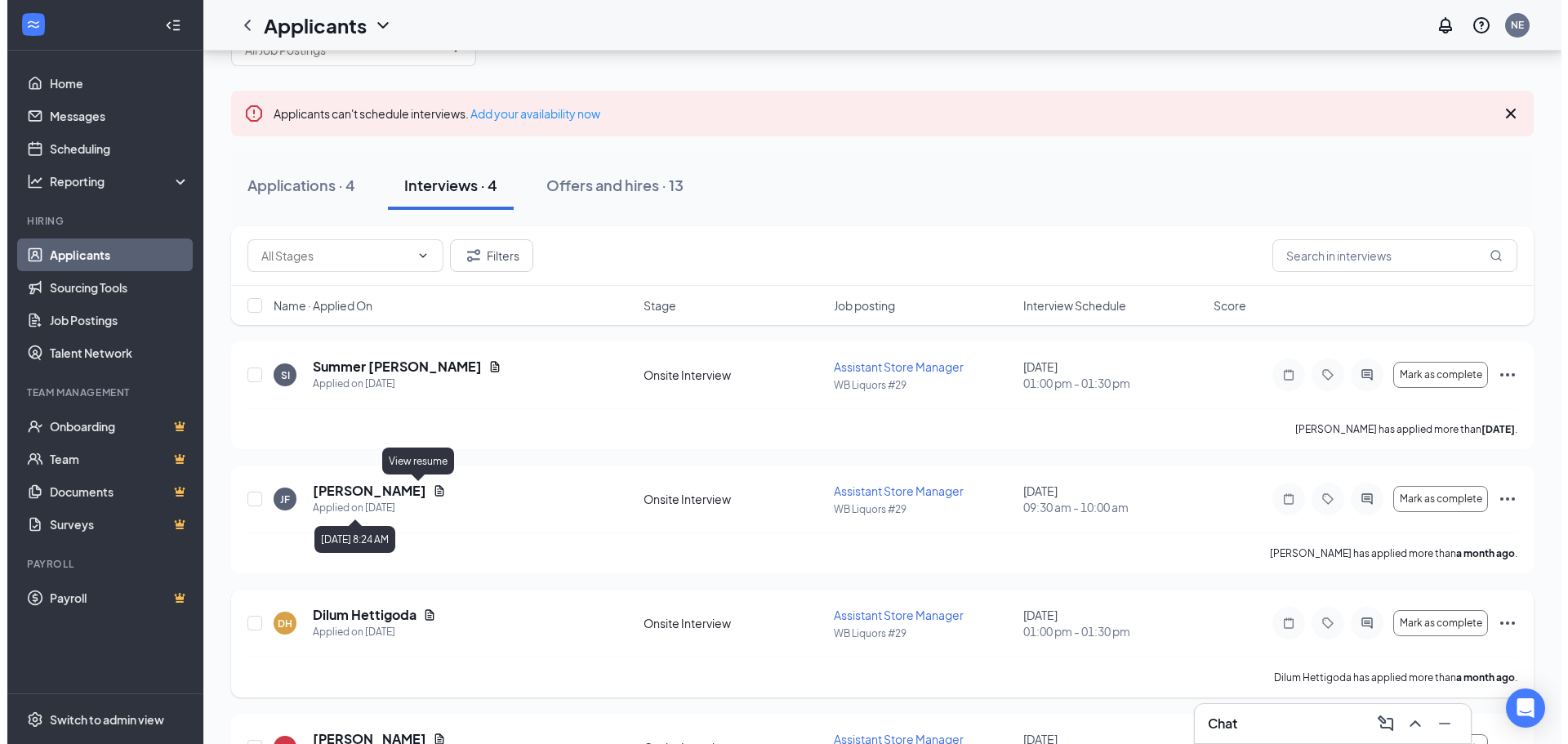
scroll to position [82, 0]
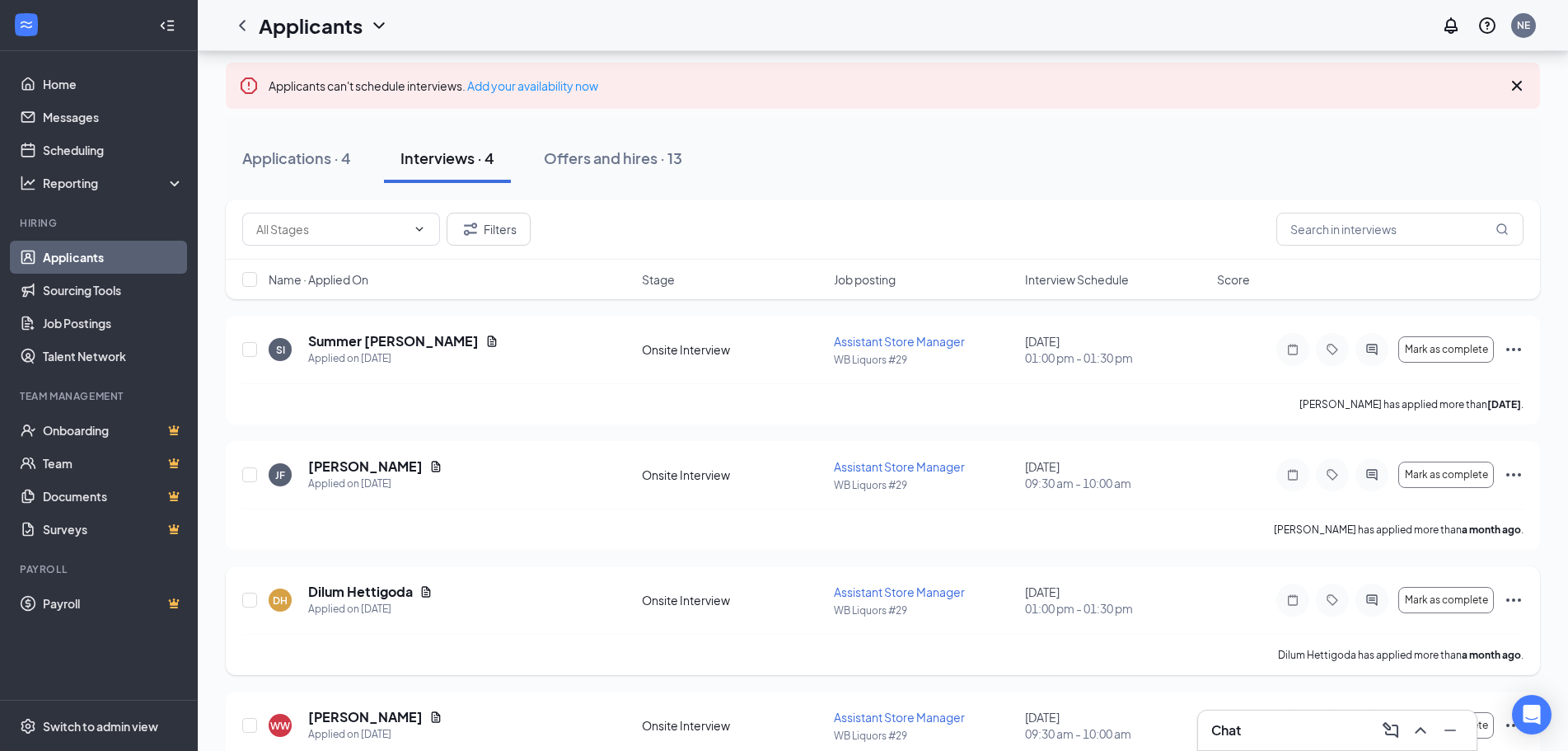
drag, startPoint x: 447, startPoint y: 585, endPoint x: 384, endPoint y: 581, distance: 63.1
click at [433, 586] on div "[PERSON_NAME] Hettigoda Applied on [DATE]" at bounding box center [450, 600] width 363 height 34
click at [369, 576] on div "Dilum Hettigoda" at bounding box center [361, 562] width 91 height 34
drag, startPoint x: 368, startPoint y: 591, endPoint x: 392, endPoint y: 591, distance: 24.0
click at [369, 591] on h5 "Dilum Hettigoda" at bounding box center [361, 591] width 105 height 18
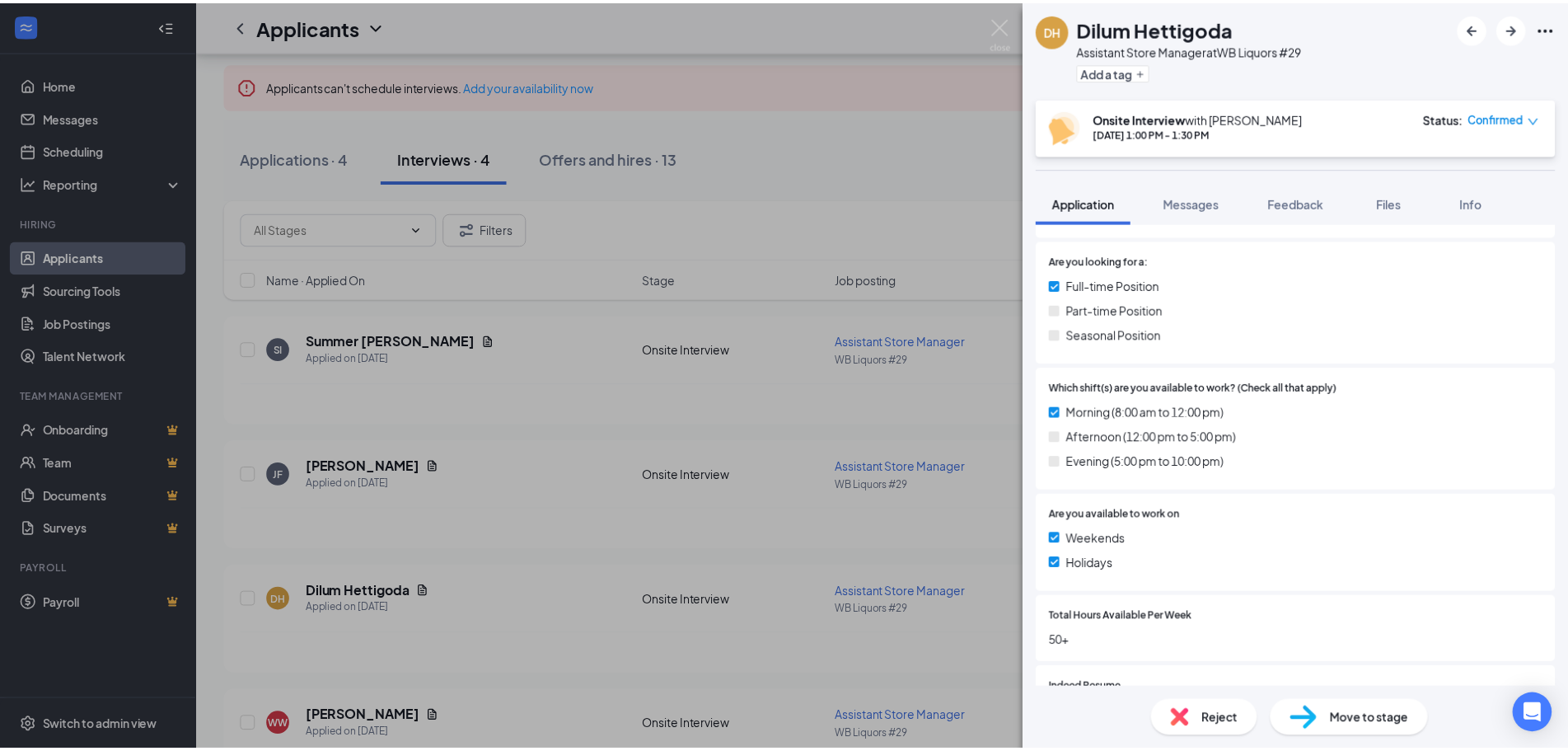
scroll to position [659, 0]
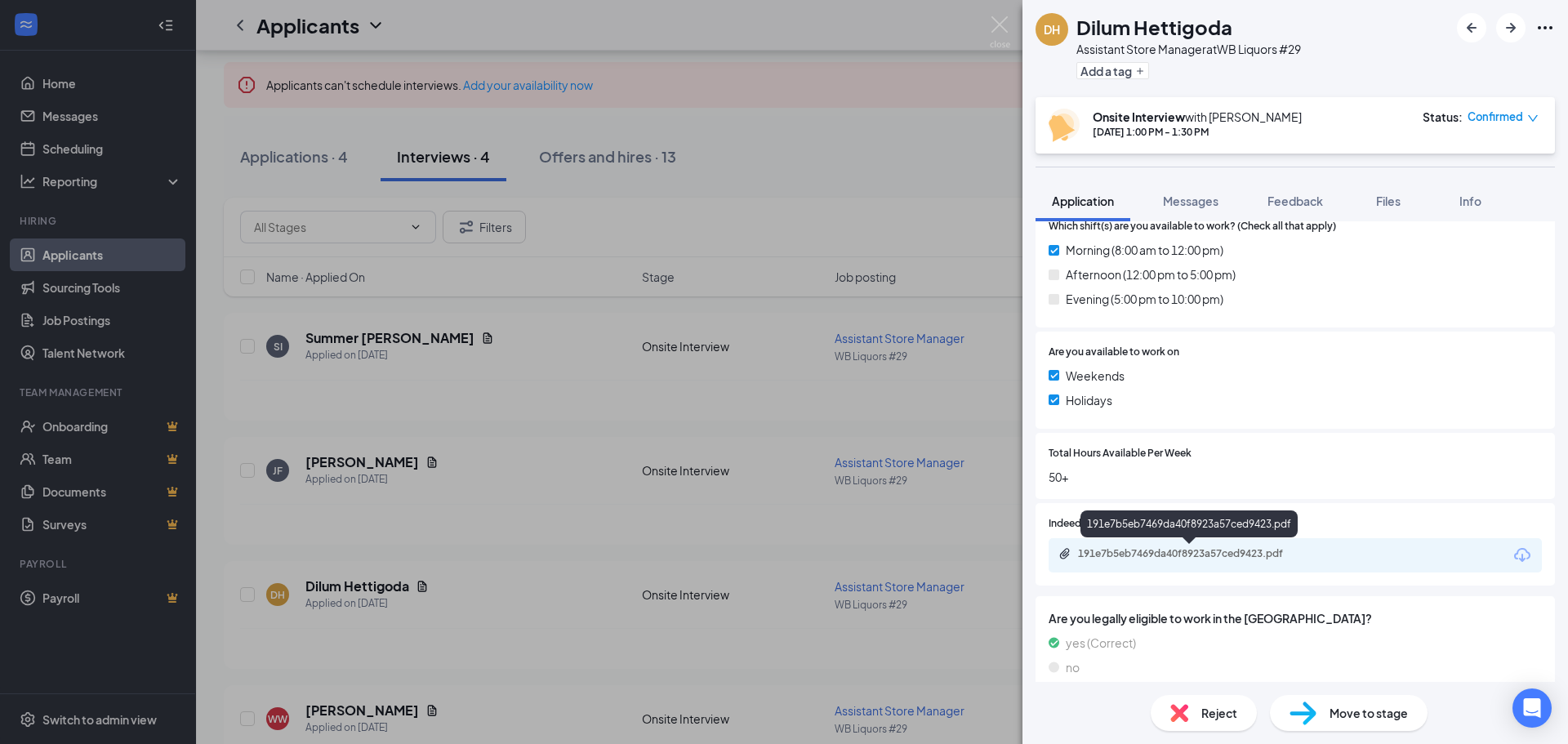
click at [1165, 551] on div "191e7b5eb7469da40f8923a57ced9423.pdf" at bounding box center [1192, 553] width 229 height 13
click at [993, 27] on img at bounding box center [1000, 31] width 20 height 31
